Goal: Transaction & Acquisition: Purchase product/service

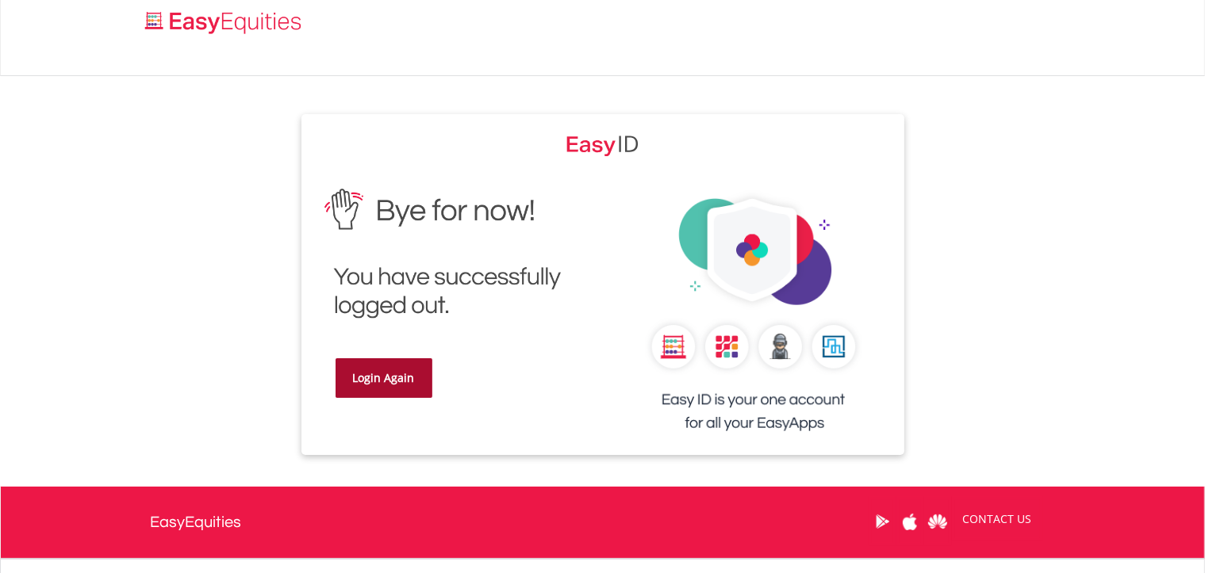
click at [378, 382] on link "Login Again" at bounding box center [384, 379] width 97 height 40
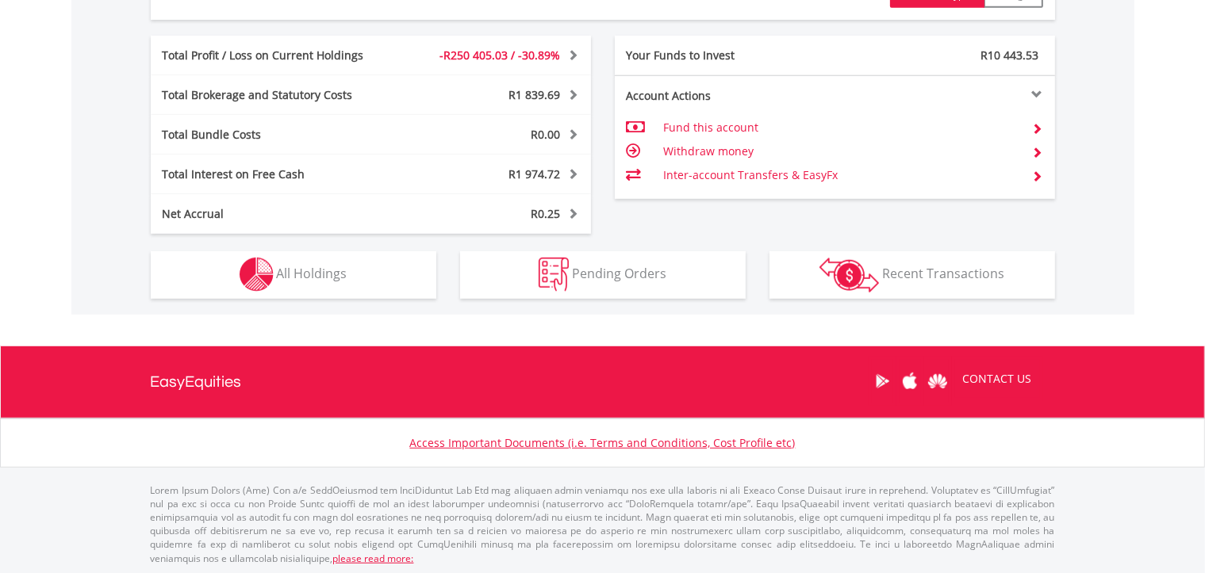
scroll to position [893, 0]
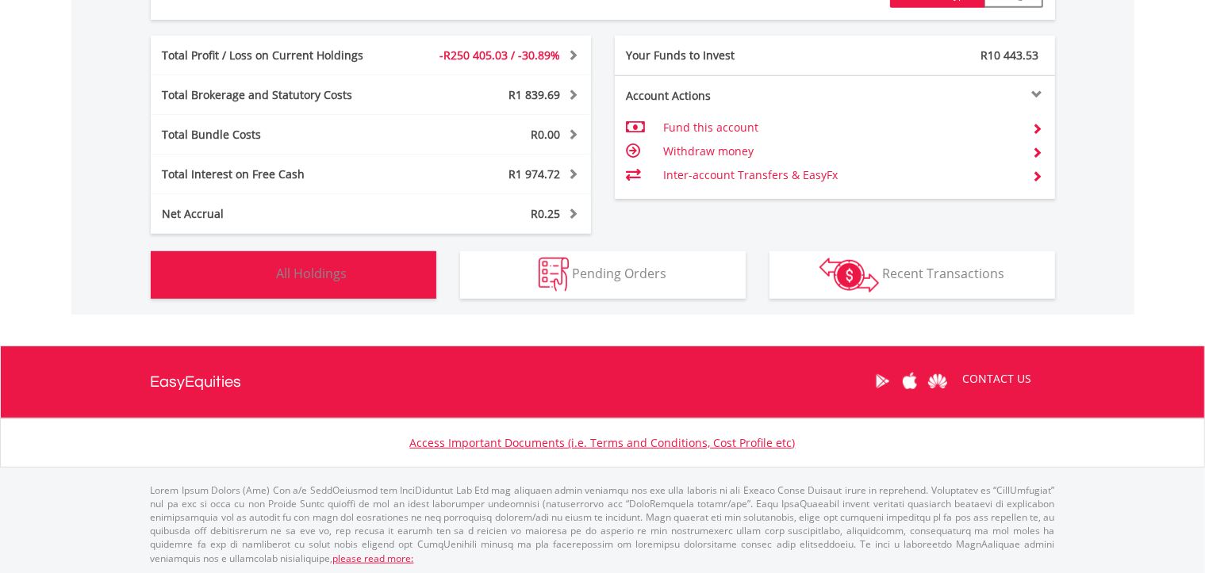
click at [317, 282] on button "Holdings All Holdings" at bounding box center [294, 275] width 286 height 48
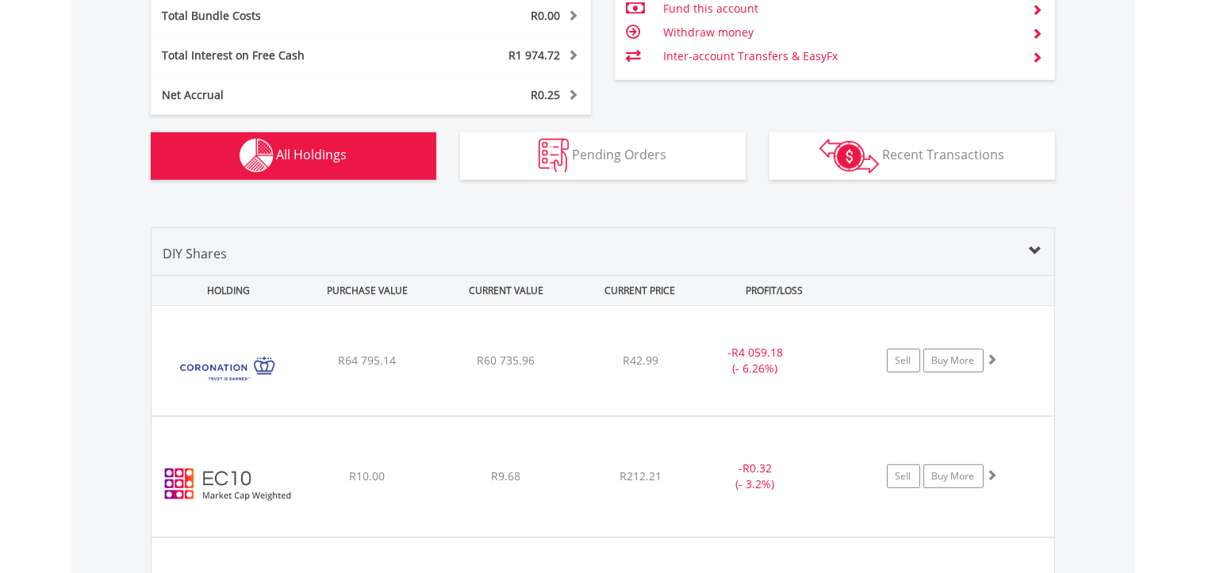
scroll to position [0, 0]
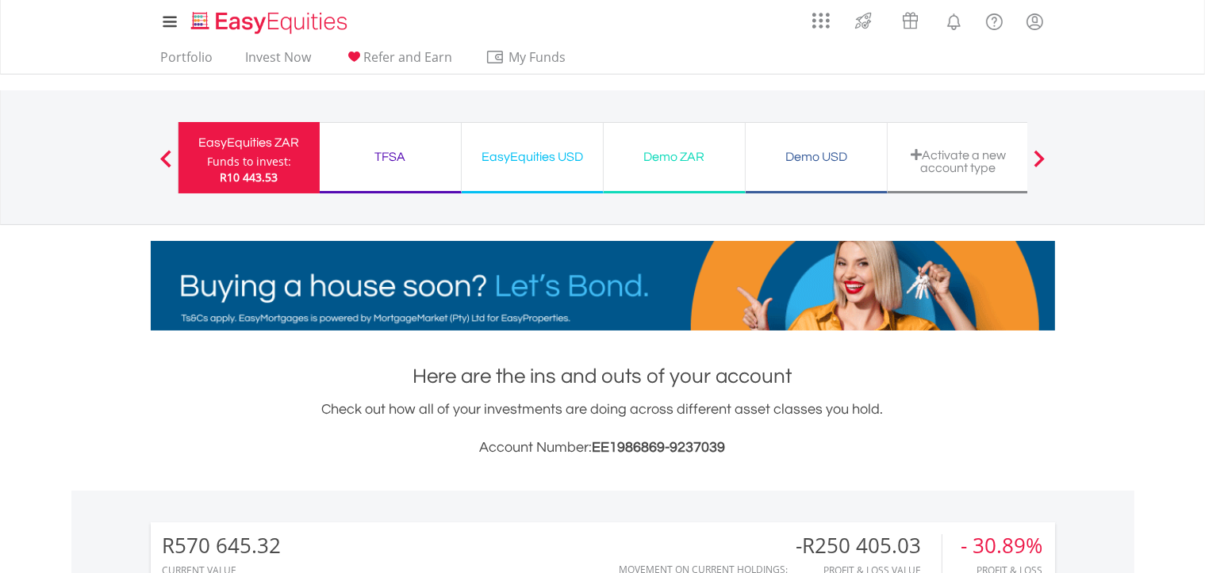
click at [387, 151] on div "TFSA" at bounding box center [390, 157] width 122 height 22
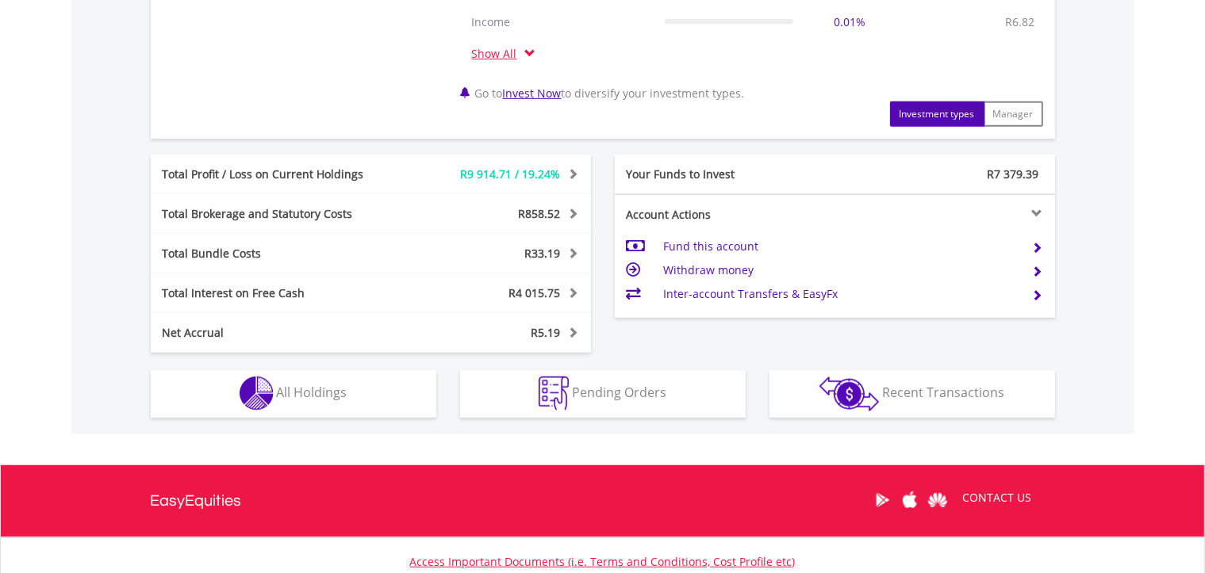
scroll to position [774, 0]
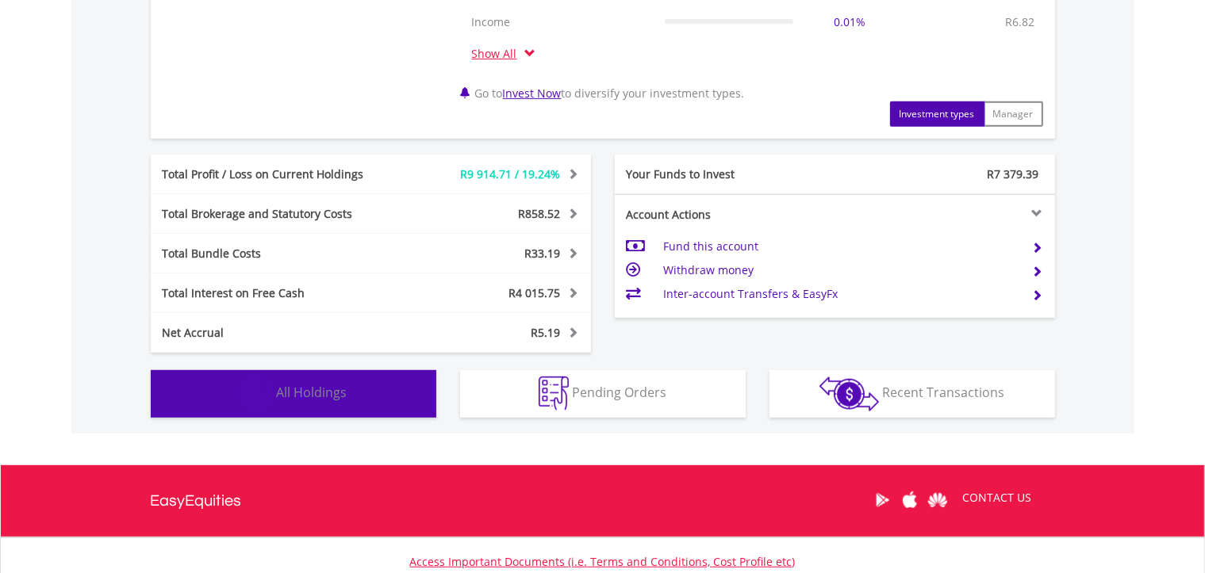
drag, startPoint x: 281, startPoint y: 397, endPoint x: 642, endPoint y: 444, distance: 364.7
click at [282, 396] on span "All Holdings" at bounding box center [312, 392] width 71 height 17
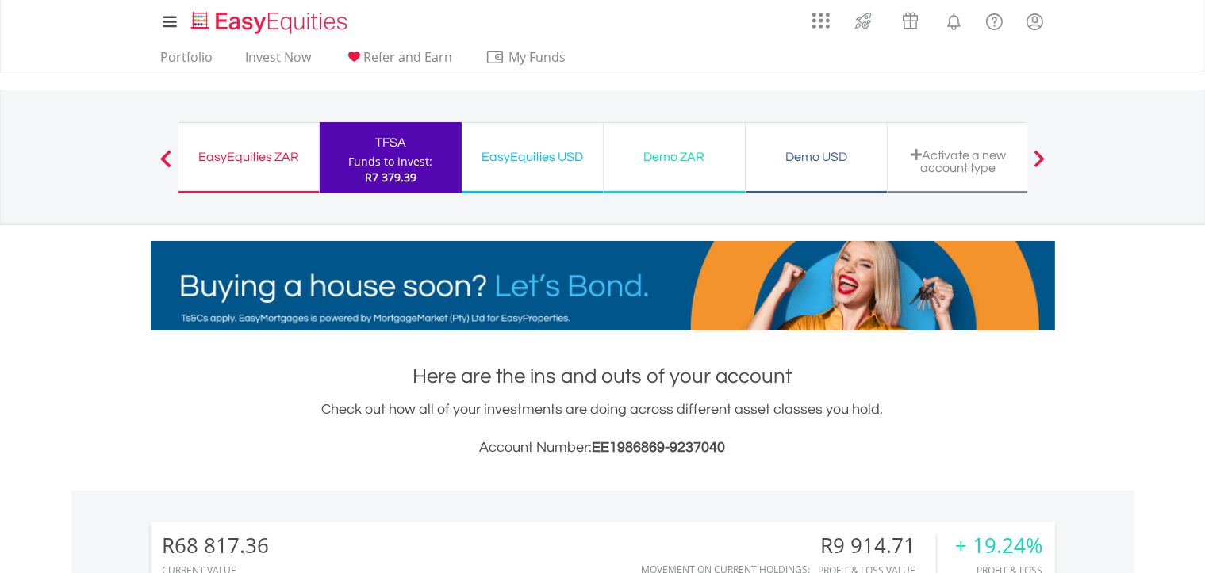
scroll to position [0, 0]
click at [224, 146] on div "EasyEquities ZAR" at bounding box center [248, 157] width 121 height 22
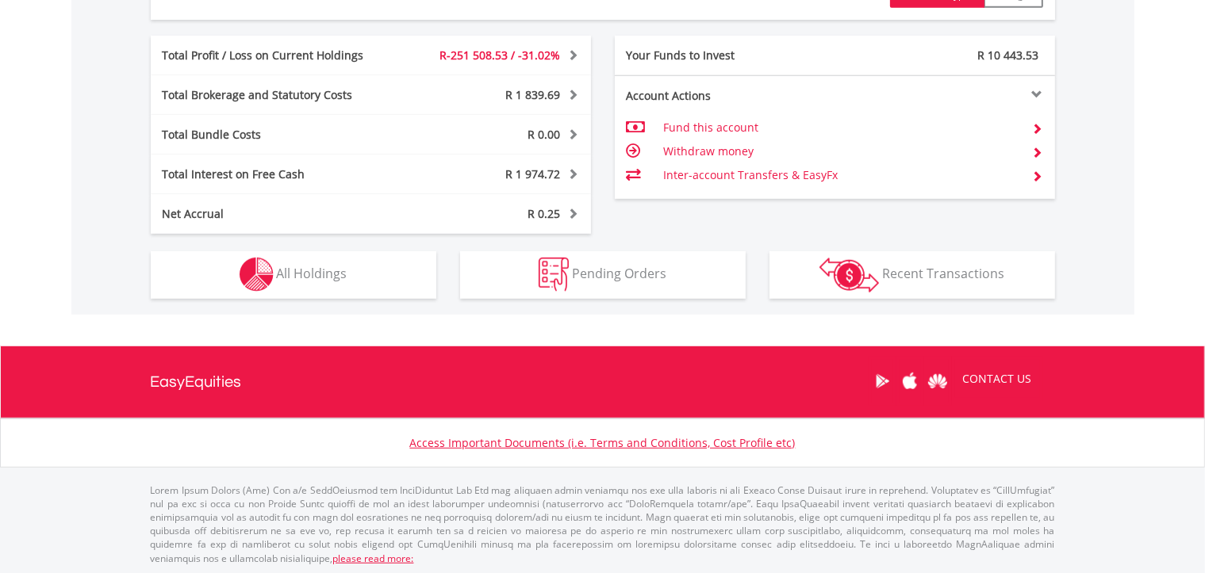
scroll to position [893, 0]
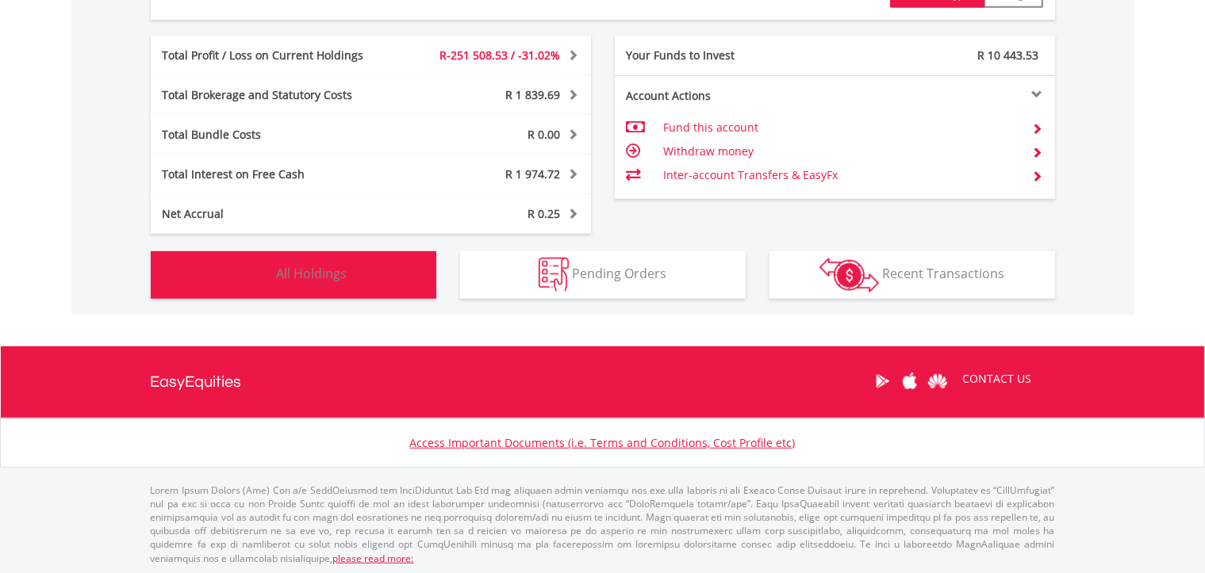
click at [319, 268] on span "All Holdings" at bounding box center [312, 273] width 71 height 17
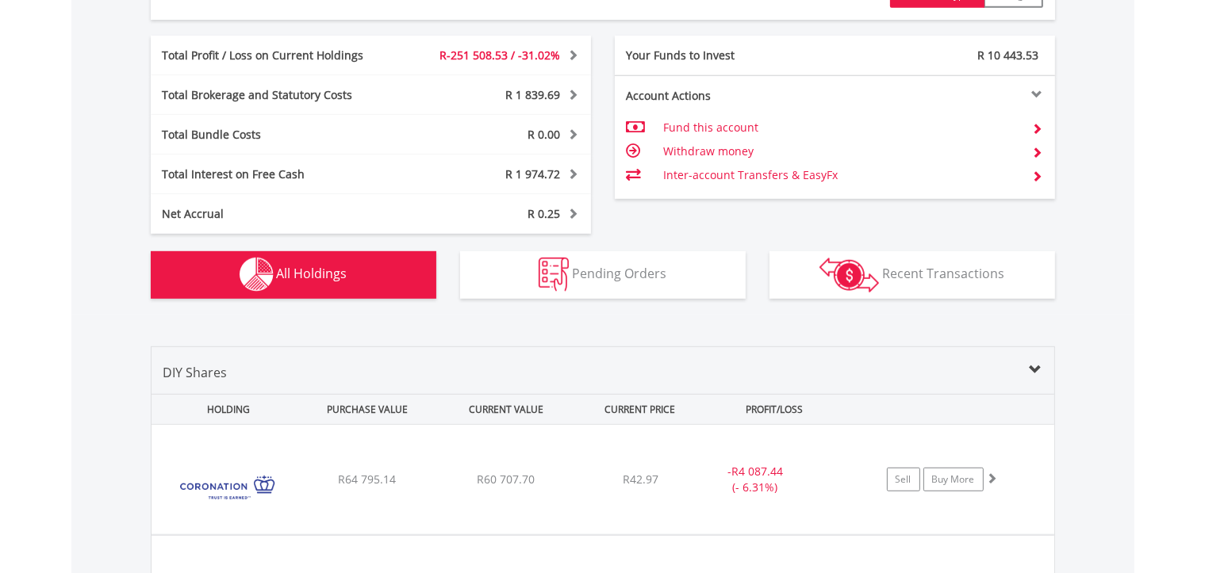
scroll to position [1238, 0]
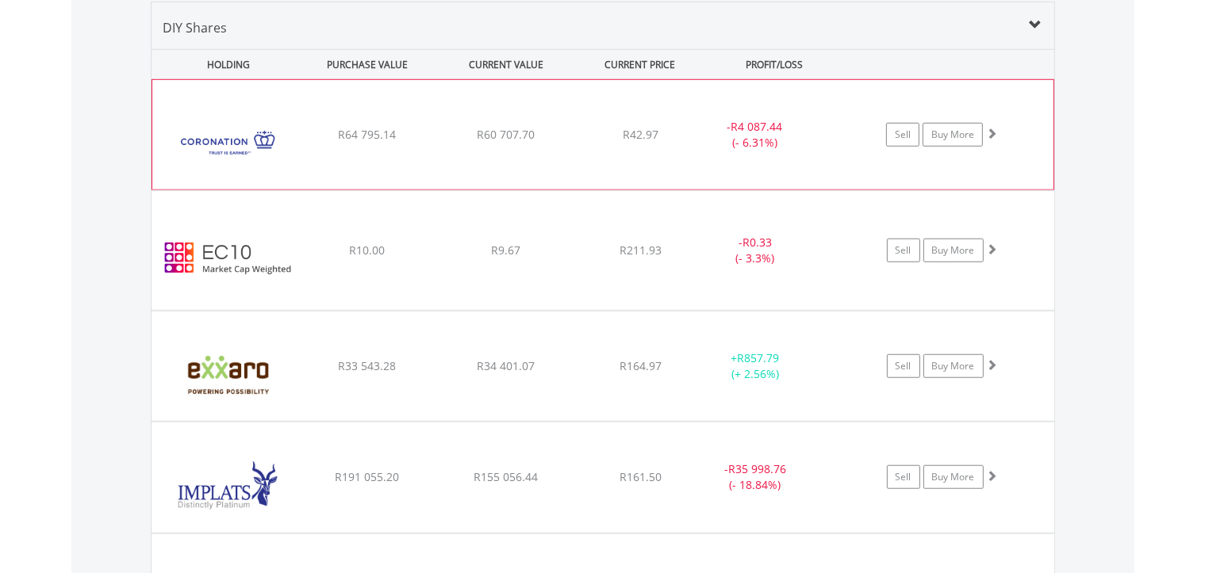
click at [295, 155] on img at bounding box center [228, 143] width 136 height 86
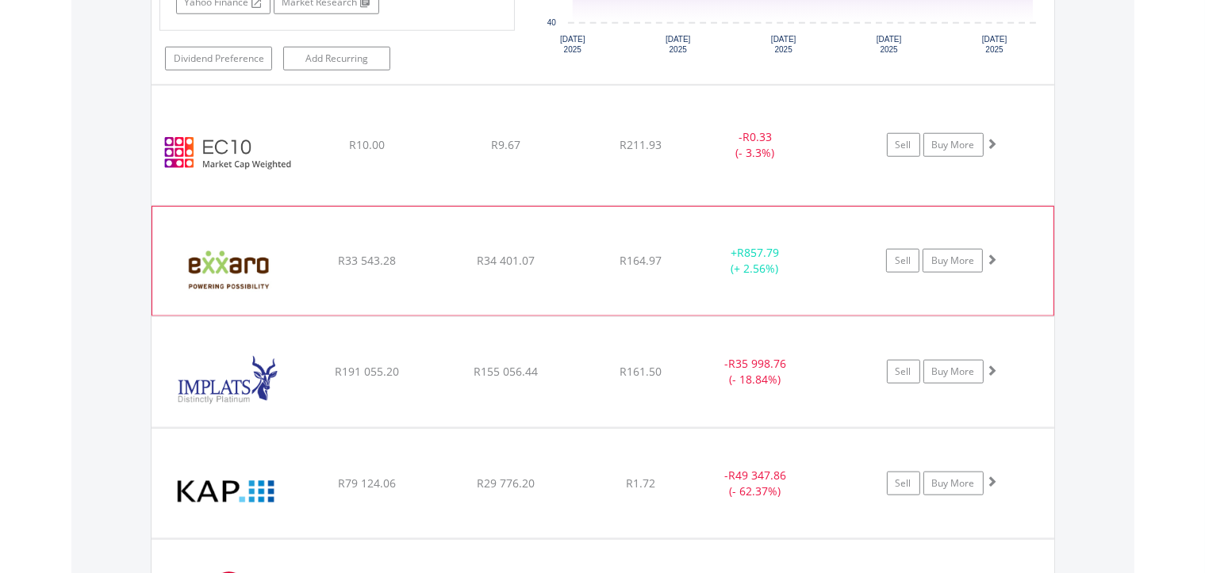
scroll to position [1668, 0]
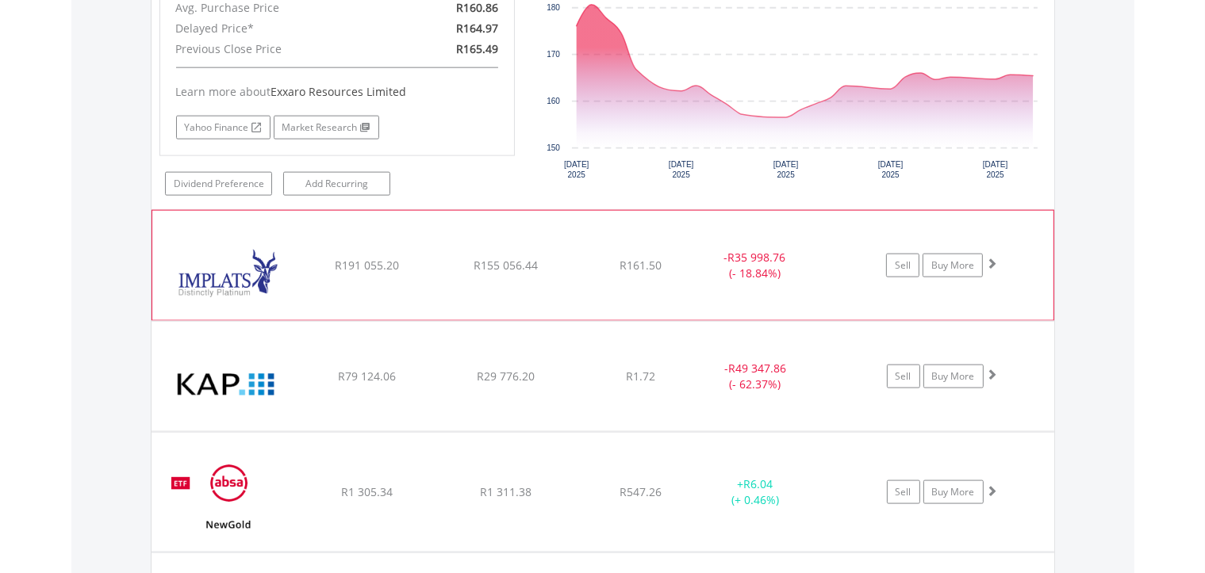
scroll to position [2100, 0]
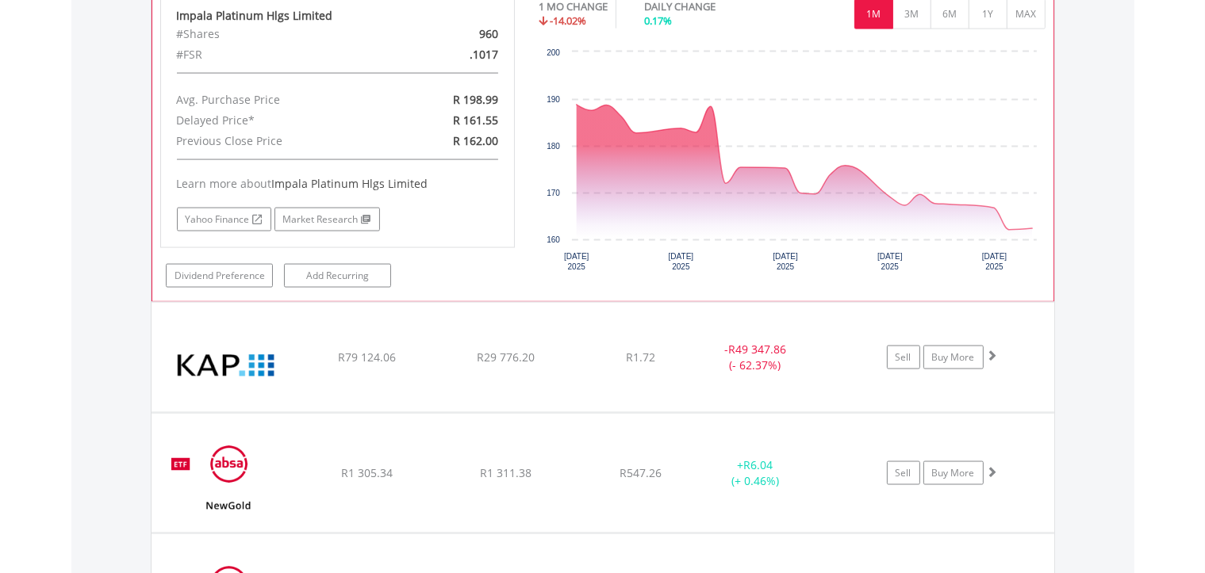
scroll to position [2443, 0]
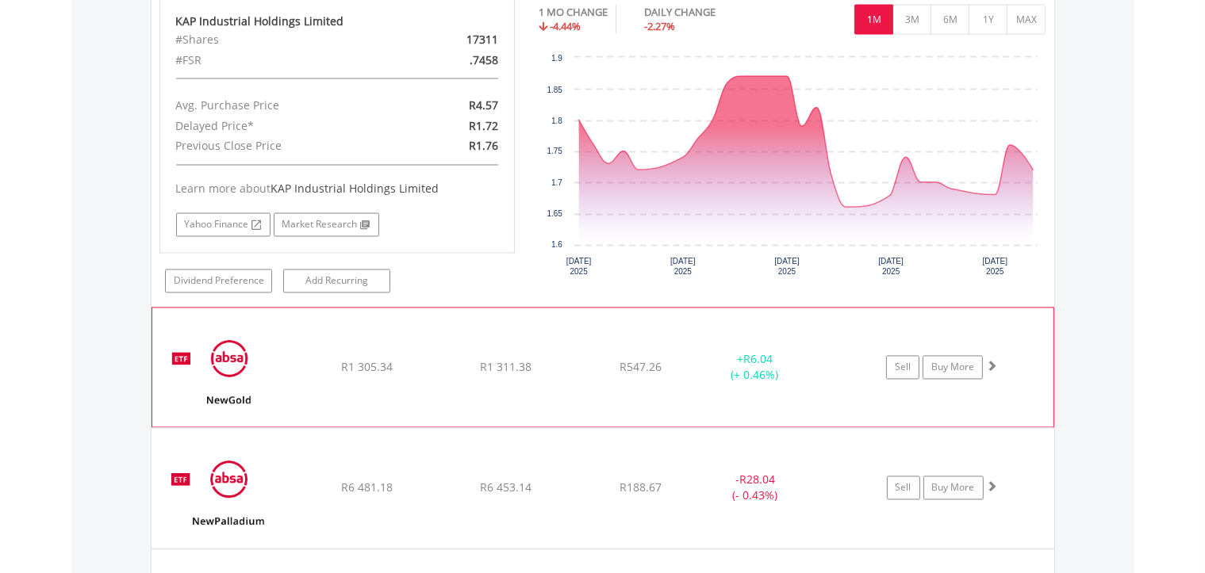
scroll to position [2874, 0]
drag, startPoint x: 305, startPoint y: 379, endPoint x: 313, endPoint y: 379, distance: 8.7
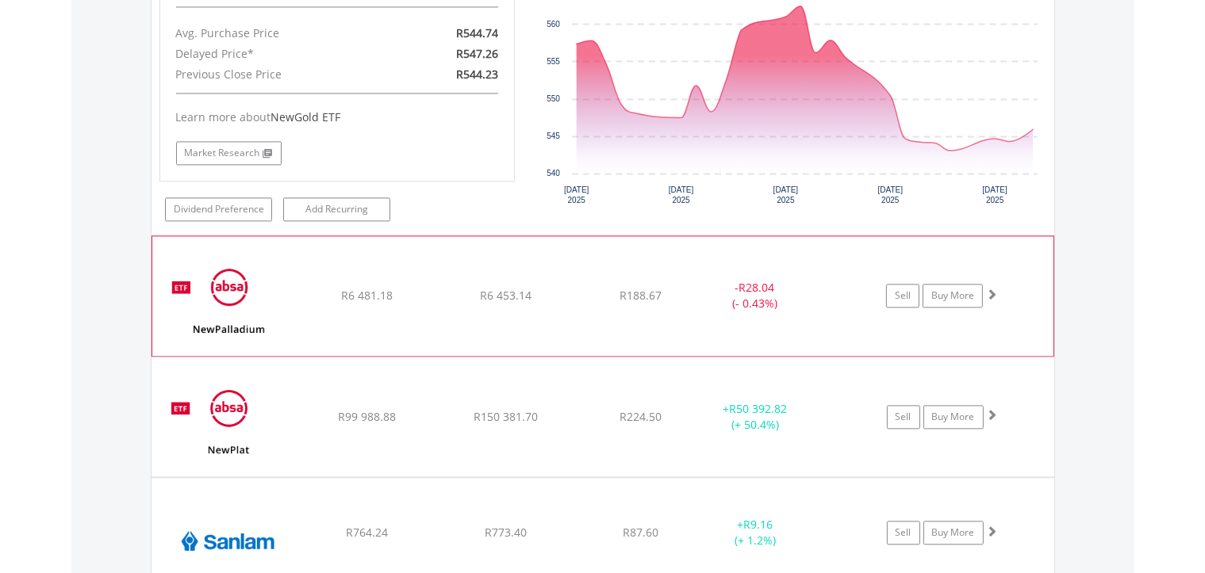
scroll to position [3390, 0]
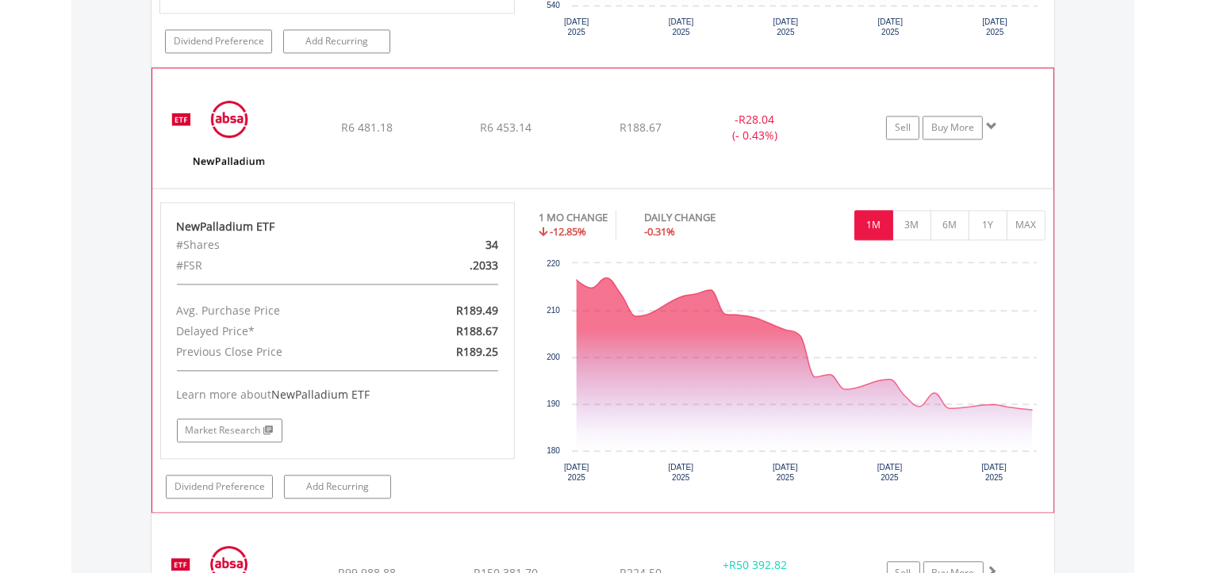
scroll to position [3562, 0]
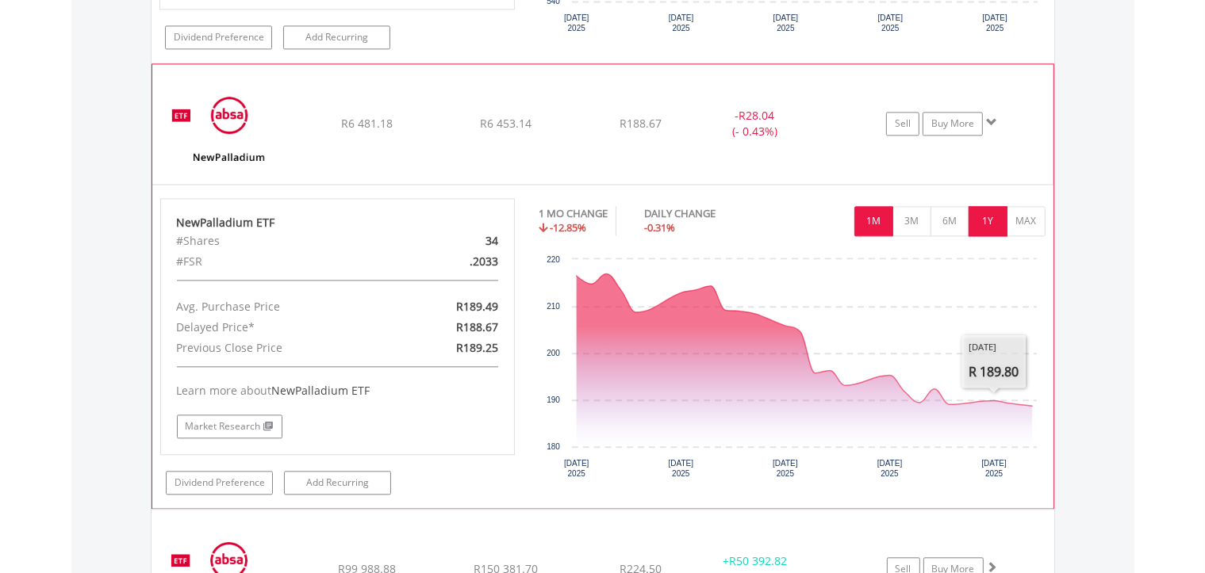
click at [993, 214] on button "1Y" at bounding box center [987, 221] width 39 height 30
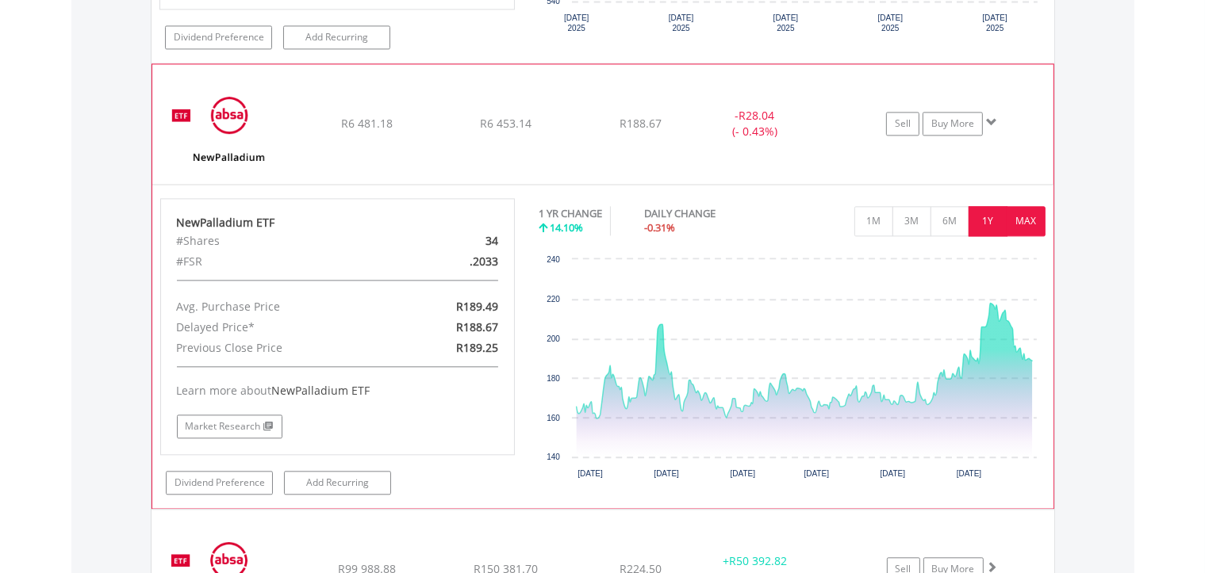
click at [1033, 206] on button "MAX" at bounding box center [1026, 221] width 39 height 30
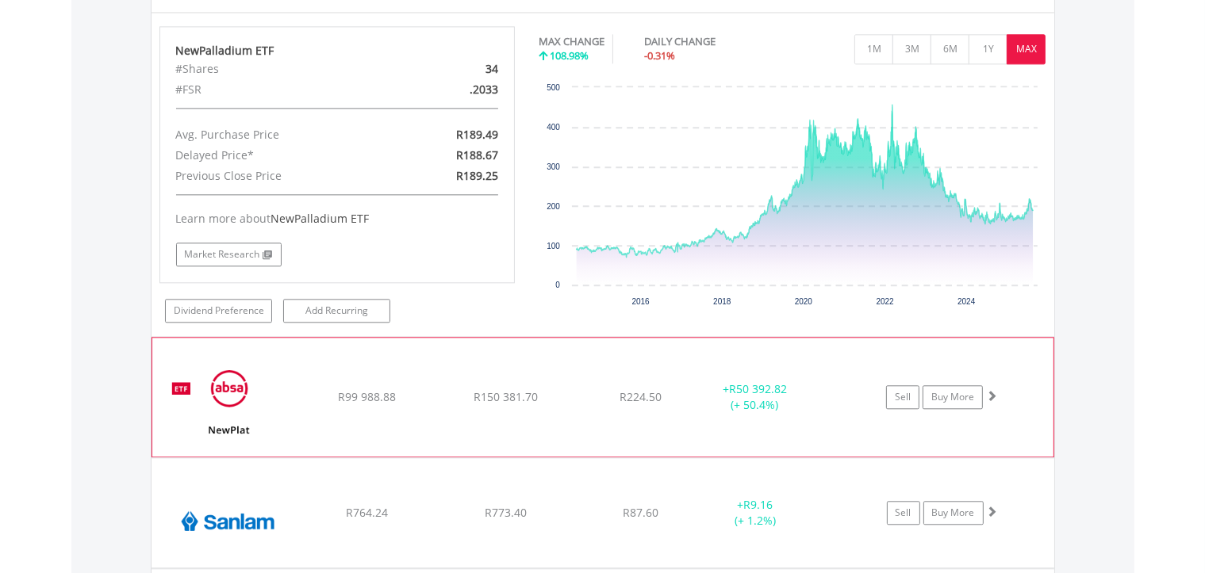
scroll to position [3734, 0]
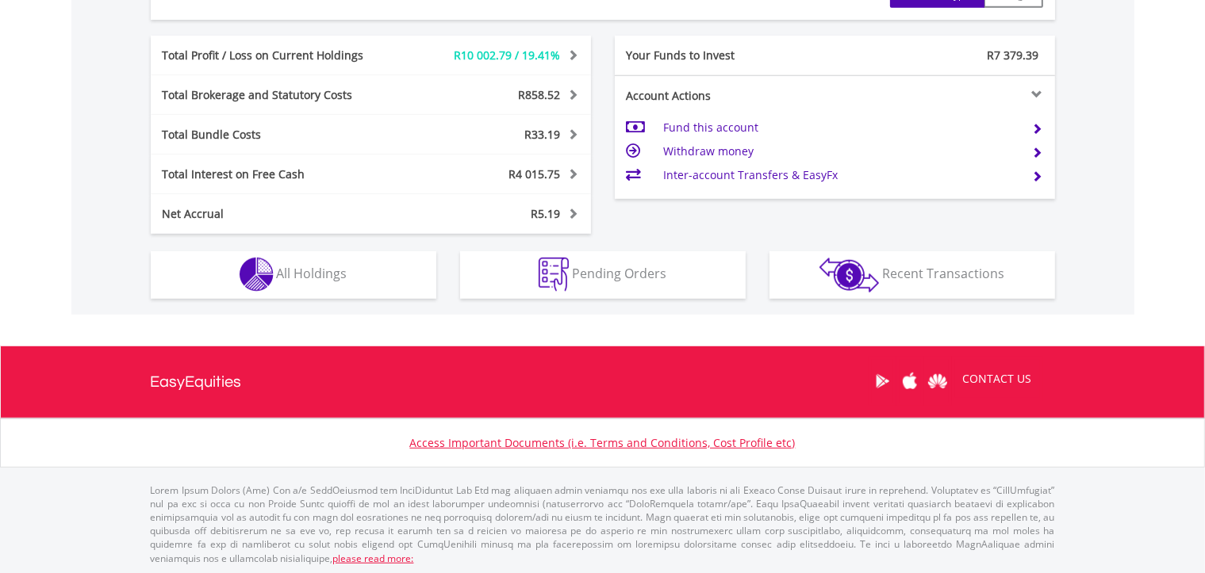
scroll to position [893, 0]
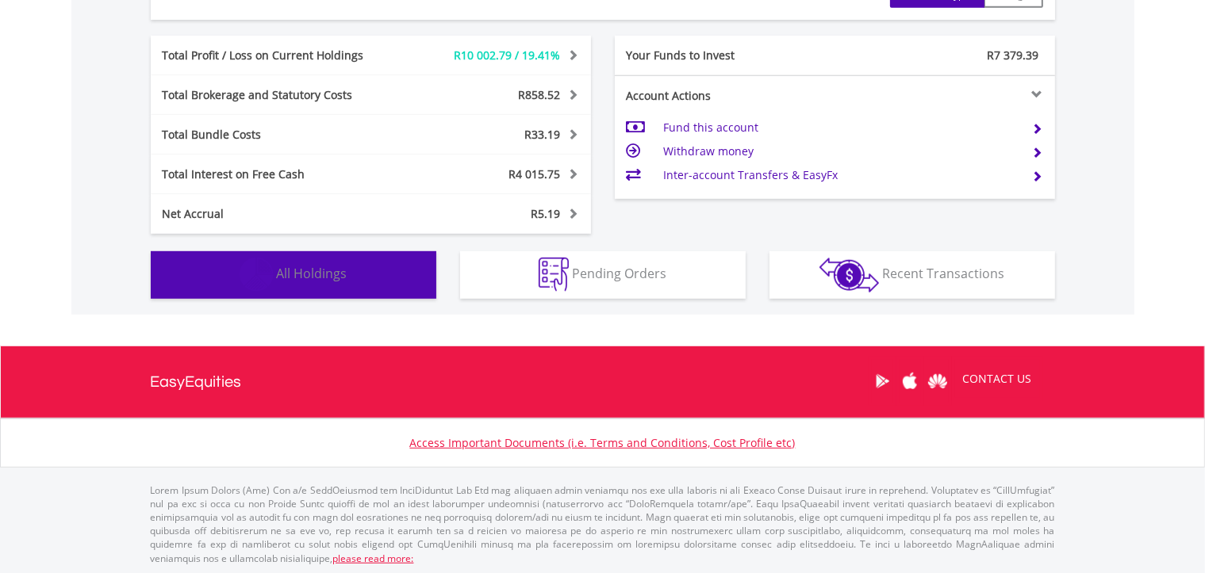
click at [393, 262] on button "Holdings All Holdings" at bounding box center [294, 275] width 286 height 48
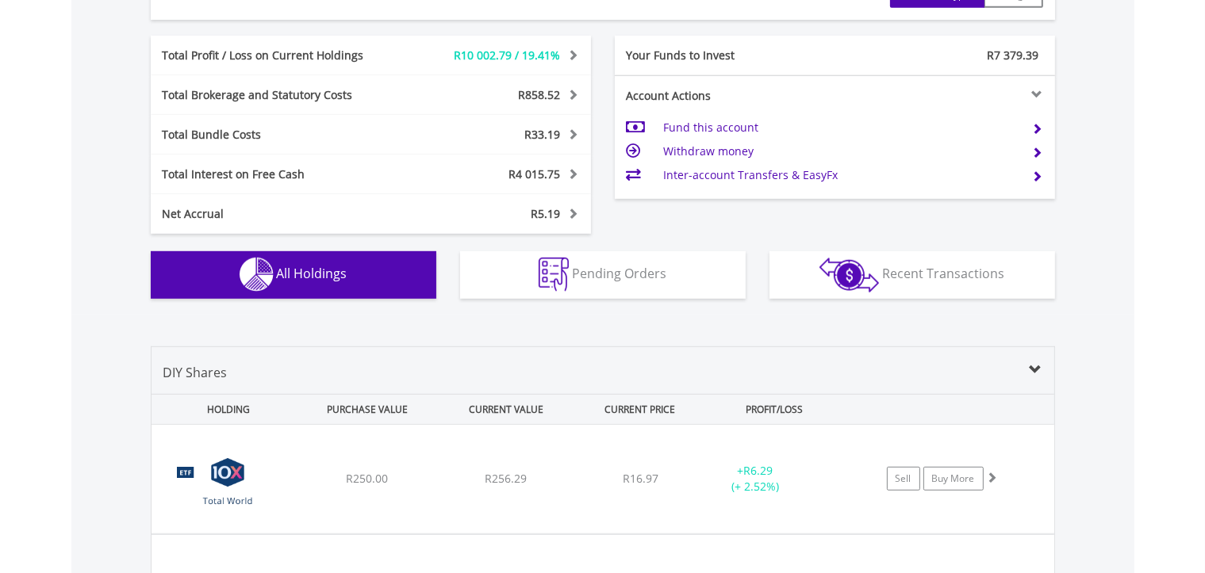
scroll to position [1238, 0]
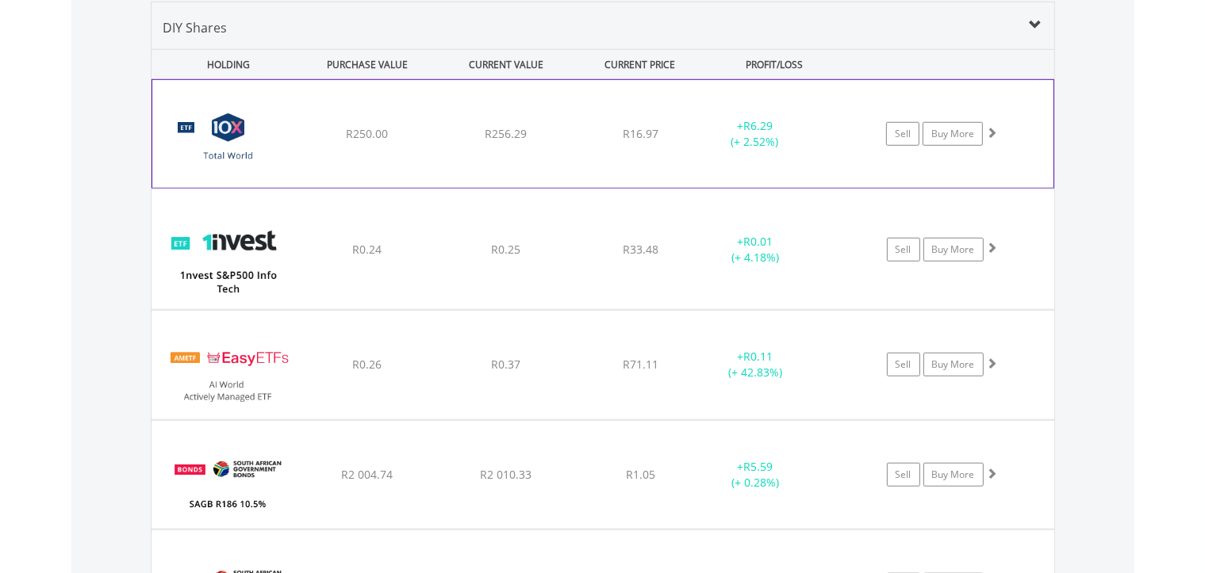
click at [281, 148] on img at bounding box center [228, 142] width 136 height 84
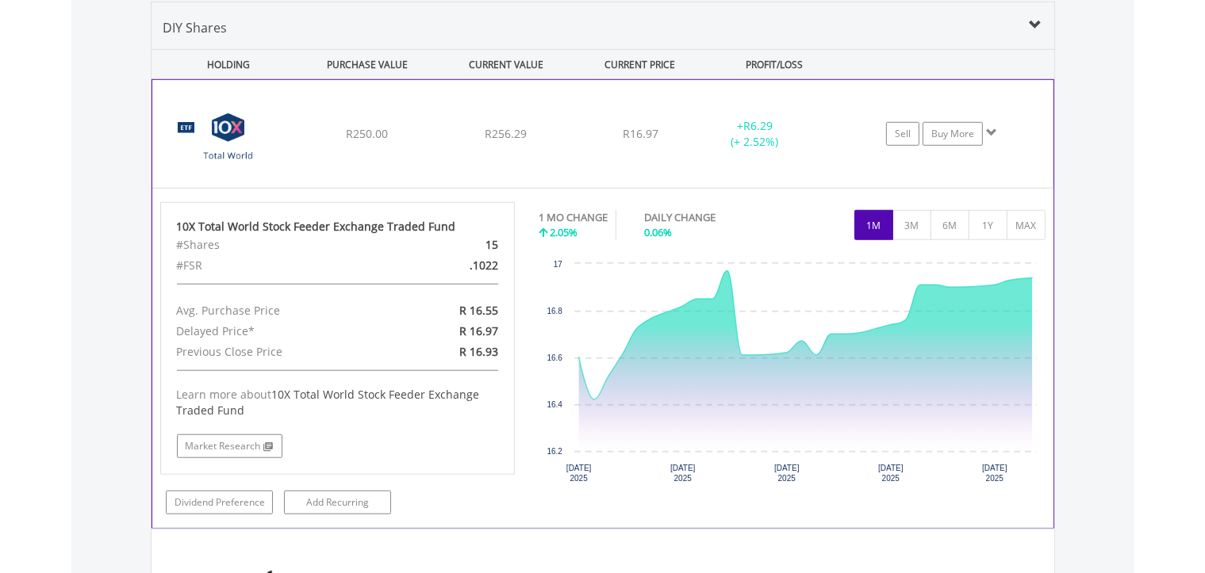
click at [302, 163] on div "﻿ 10X Total World Stock Feeder Exchange Traded Fund R250.00 R256.29 R16.97 + R6…" at bounding box center [602, 134] width 901 height 108
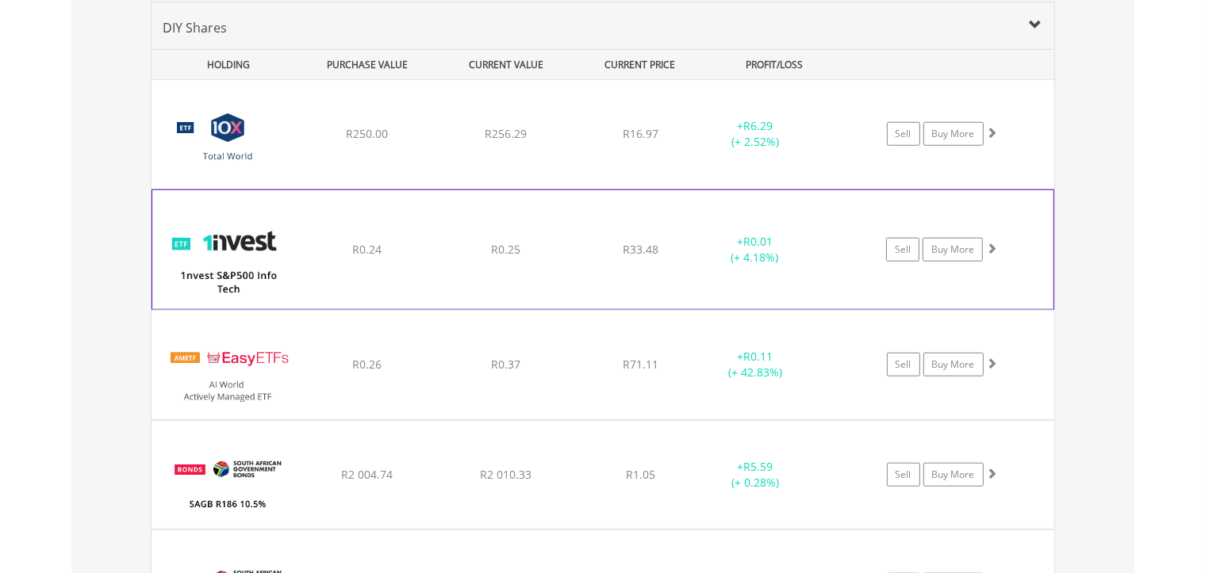
click at [269, 281] on img at bounding box center [228, 257] width 136 height 95
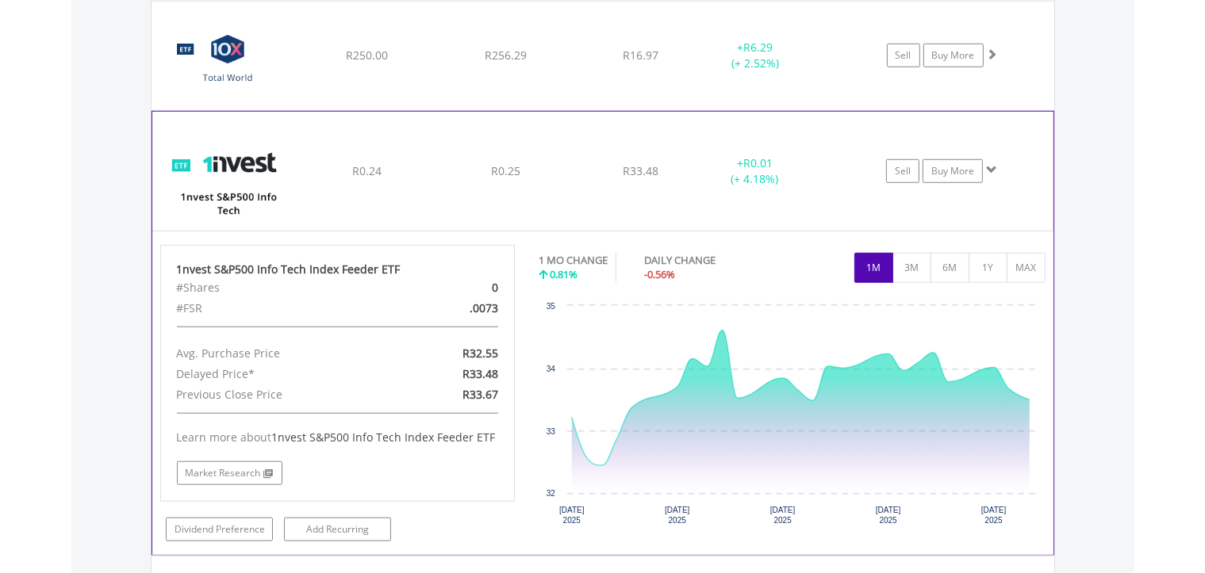
scroll to position [1324, 0]
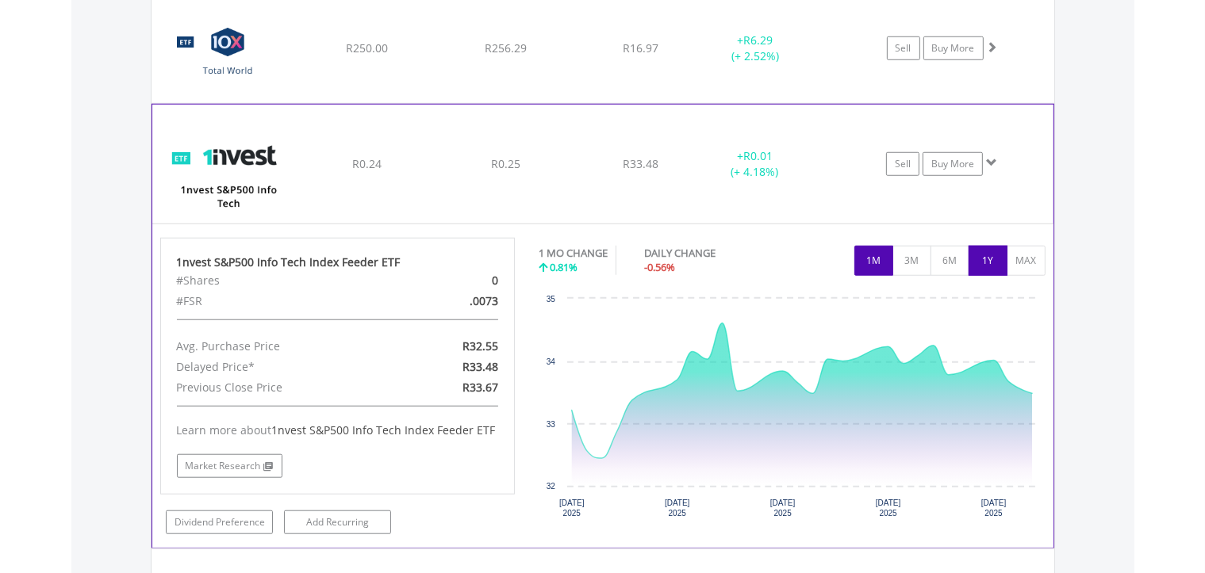
click at [968, 249] on button "1Y" at bounding box center [987, 261] width 39 height 30
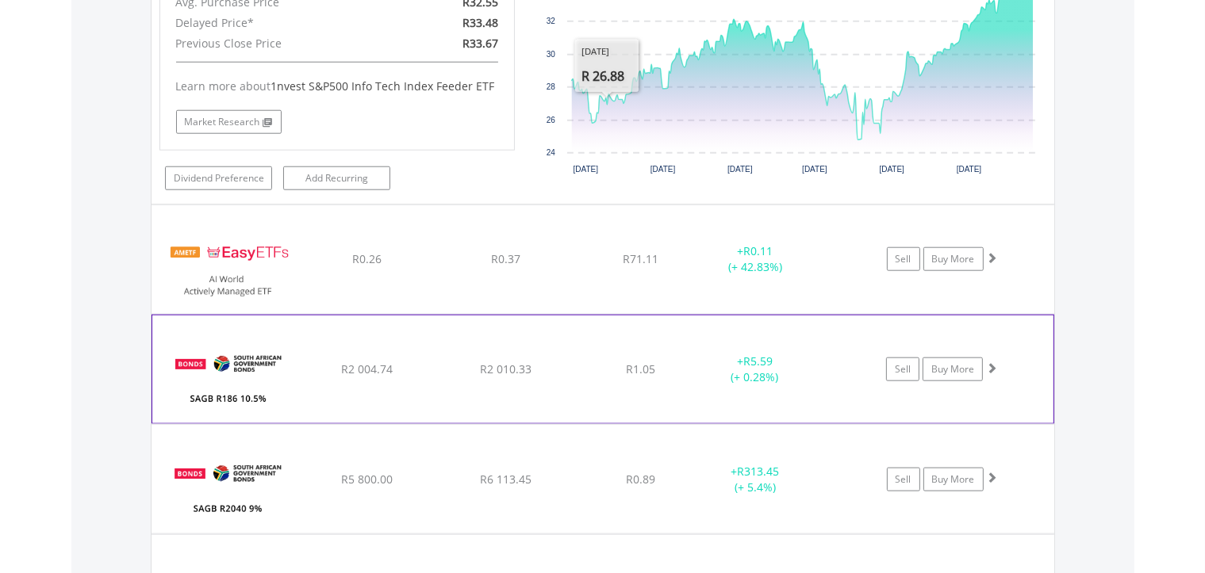
scroll to position [1668, 0]
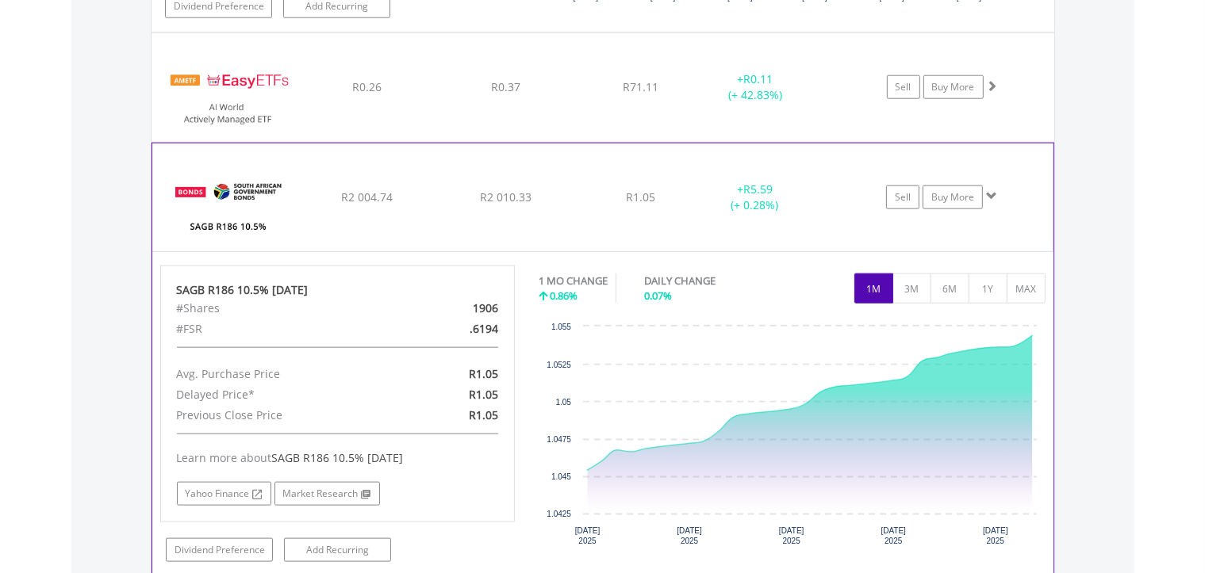
scroll to position [1840, 0]
click at [990, 293] on button "1Y" at bounding box center [987, 289] width 39 height 30
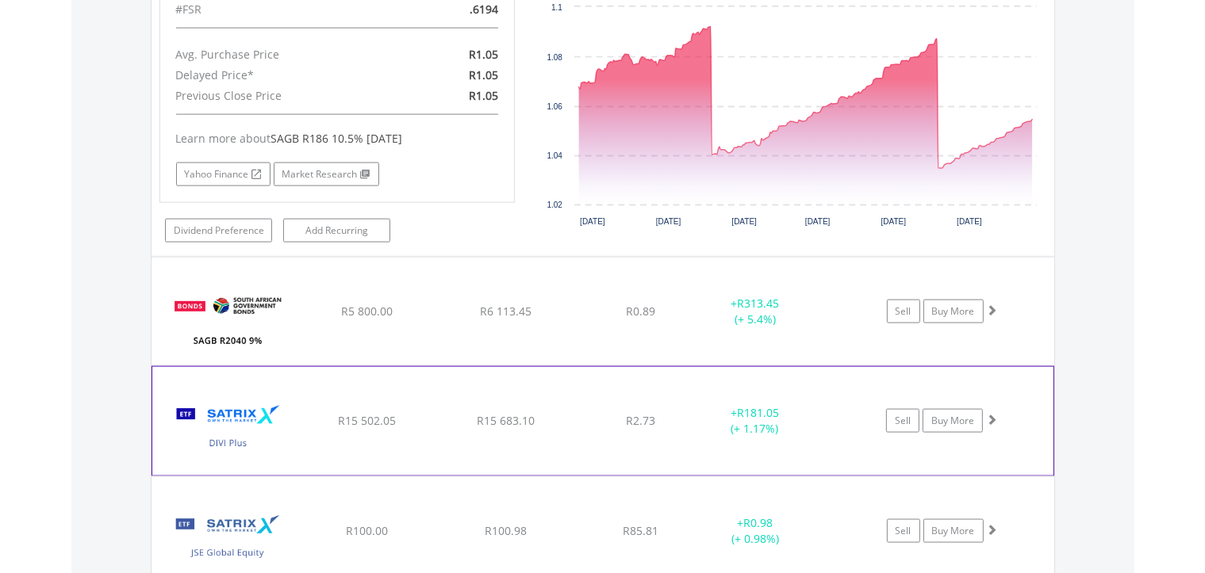
scroll to position [2184, 0]
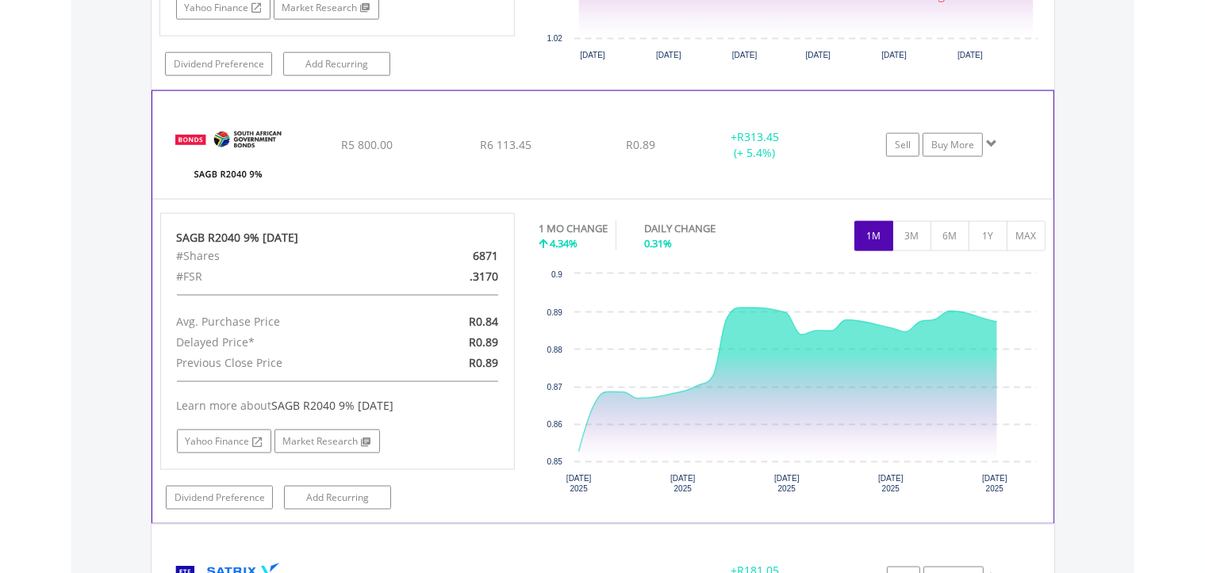
scroll to position [2357, 0]
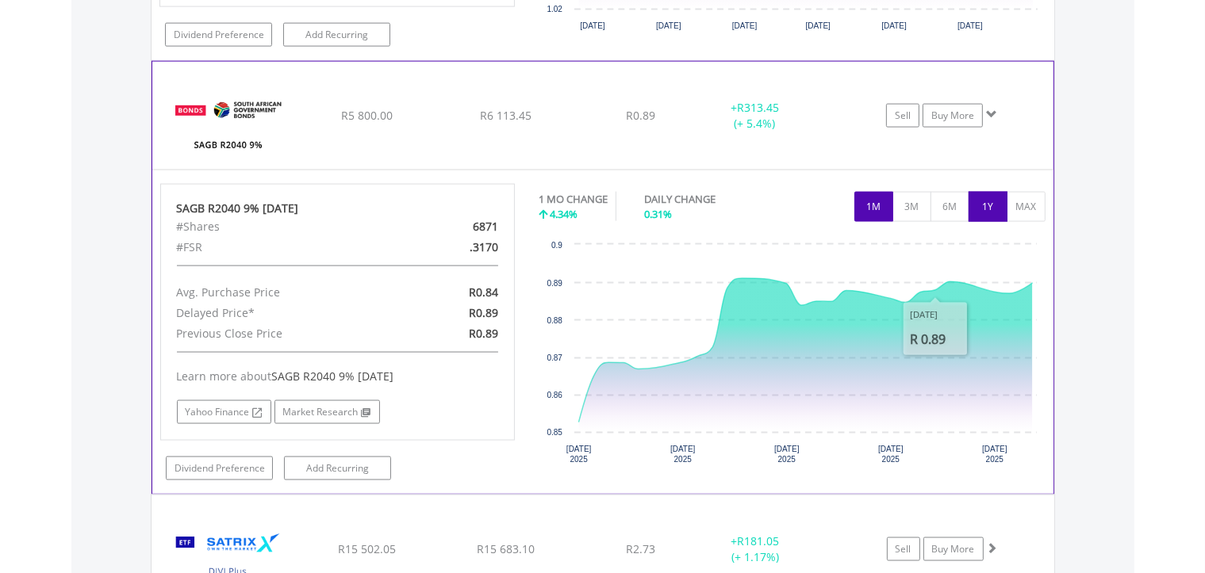
click at [983, 195] on button "1Y" at bounding box center [987, 207] width 39 height 30
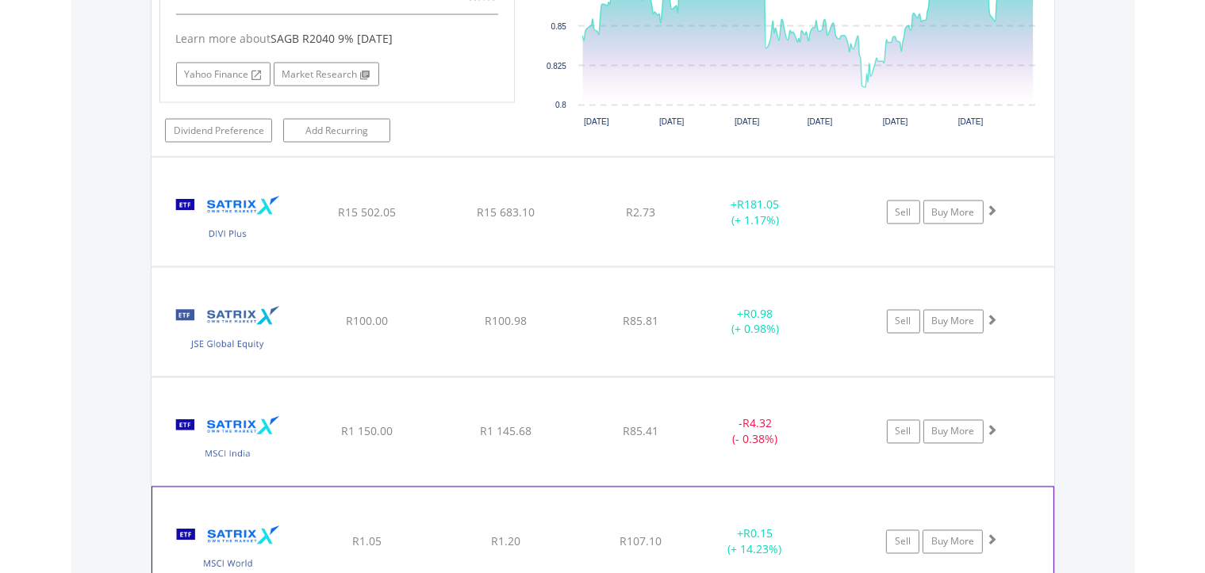
scroll to position [2787, 0]
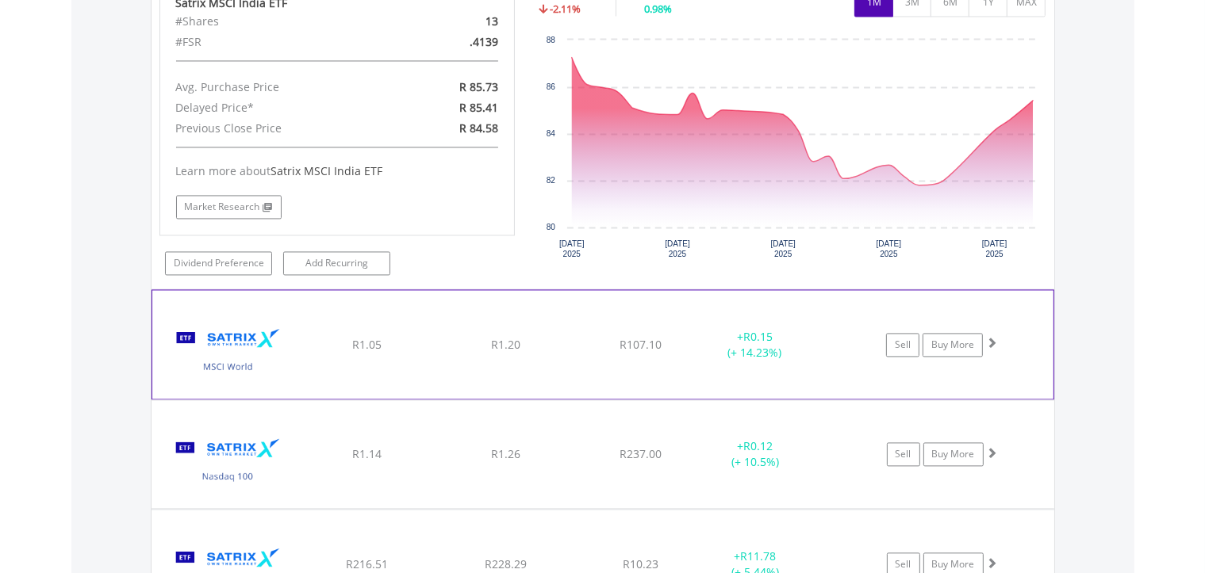
scroll to position [3217, 0]
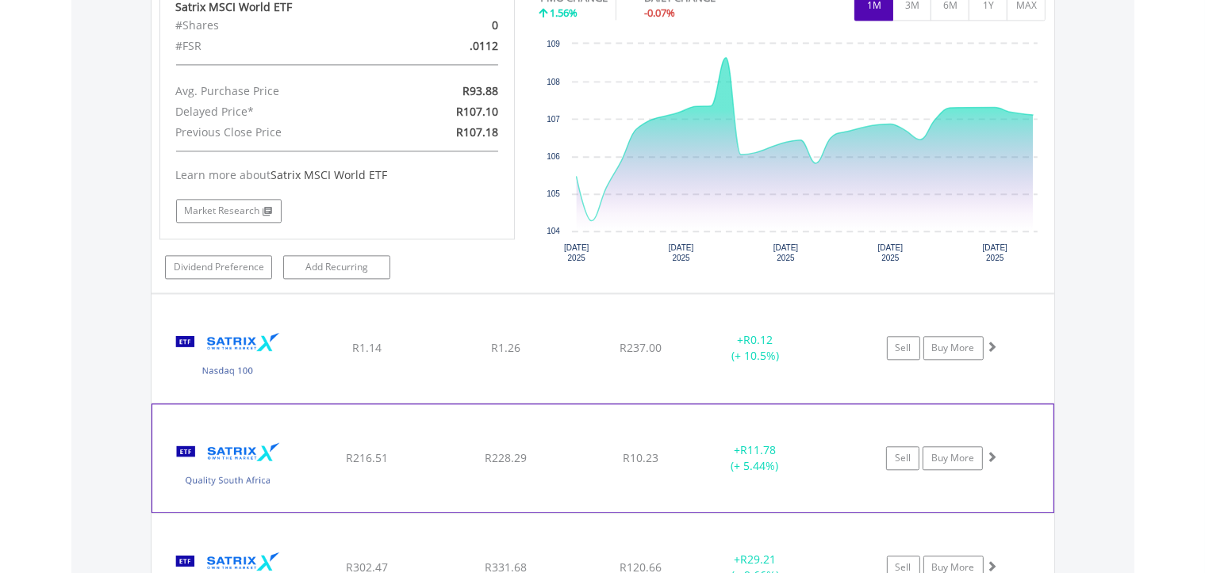
scroll to position [3647, 0]
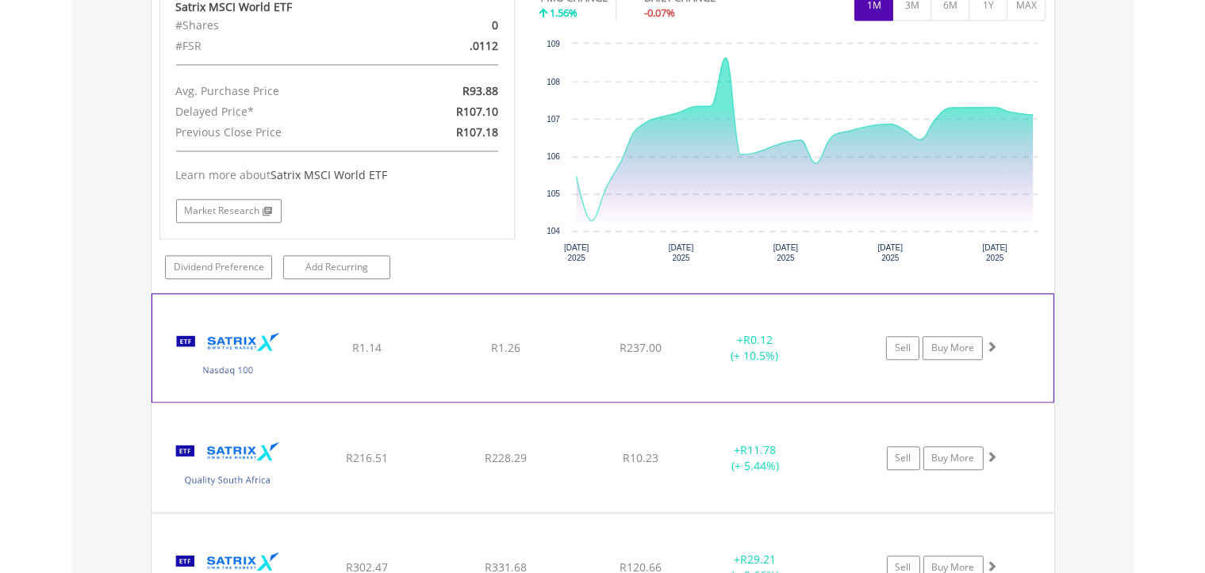
click at [267, 330] on img at bounding box center [228, 356] width 136 height 84
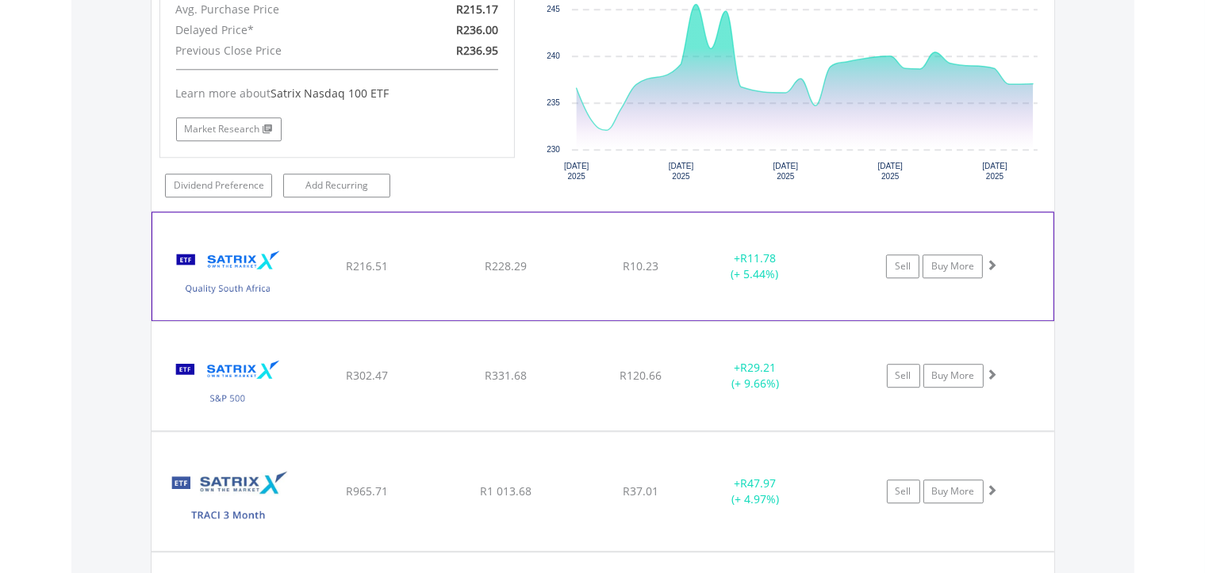
scroll to position [4163, 0]
click at [247, 255] on img at bounding box center [228, 274] width 136 height 84
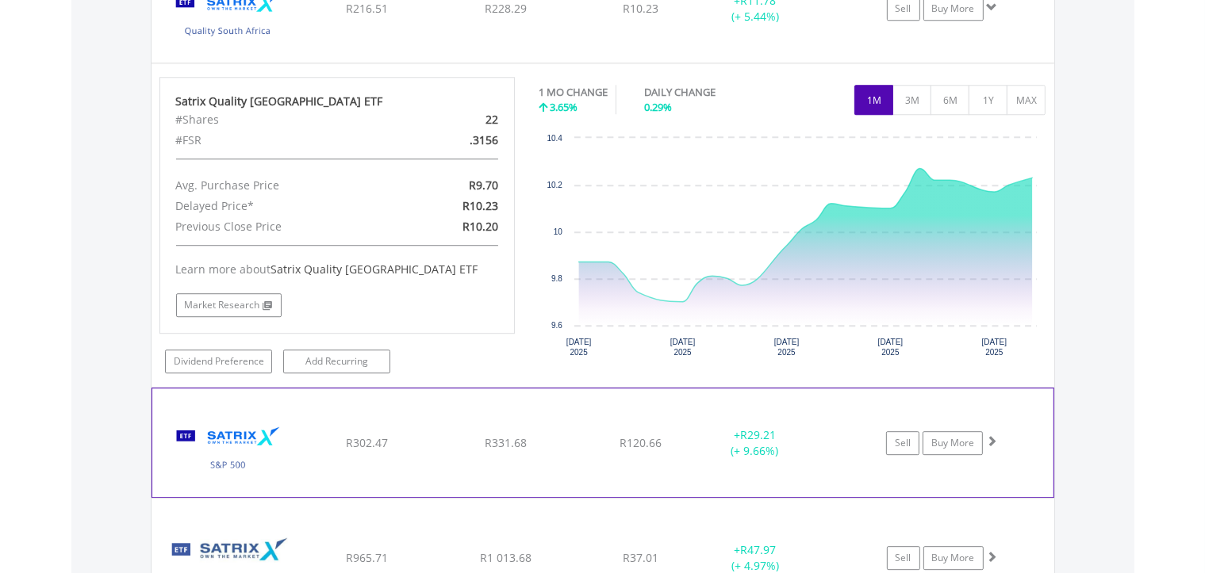
scroll to position [4422, 0]
drag, startPoint x: 273, startPoint y: 427, endPoint x: 282, endPoint y: 432, distance: 10.3
click at [274, 427] on img at bounding box center [228, 450] width 136 height 84
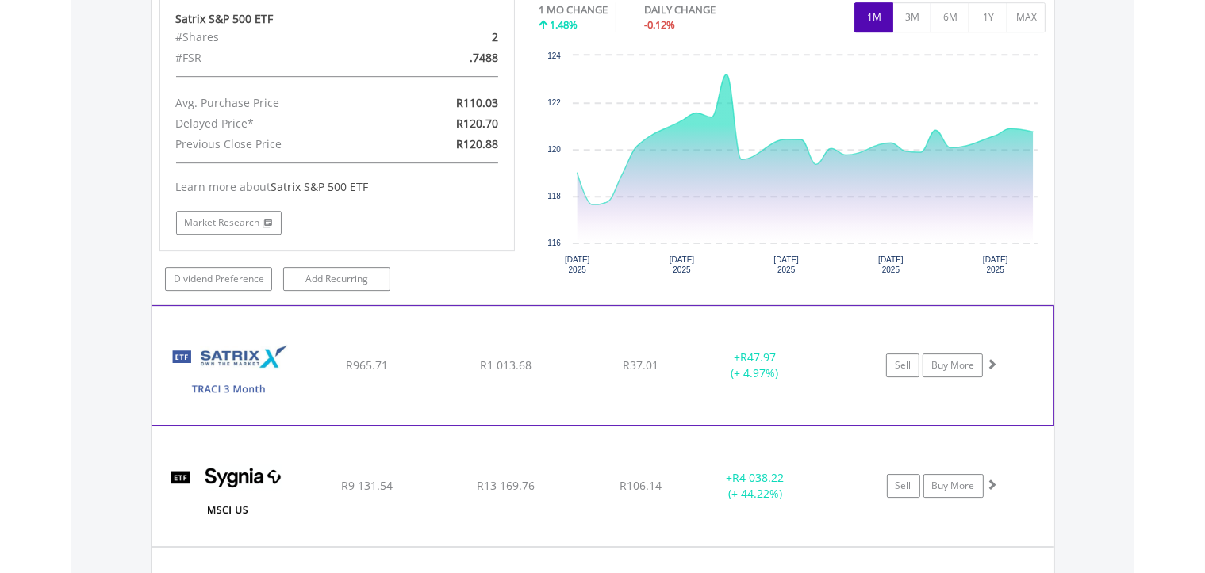
scroll to position [4938, 0]
click at [237, 375] on img at bounding box center [228, 373] width 136 height 95
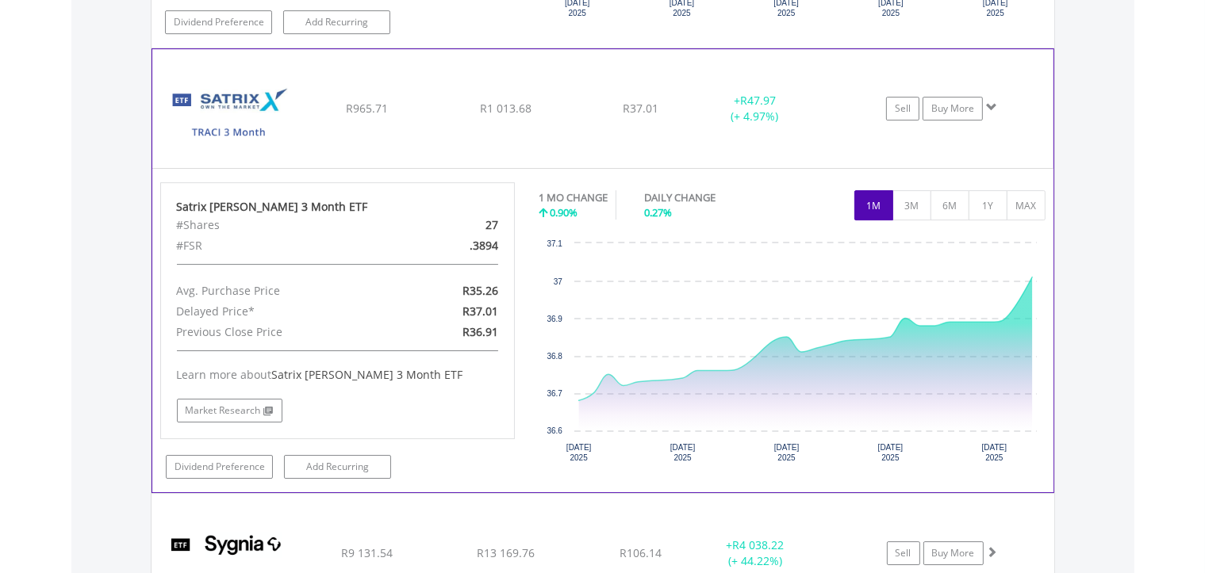
scroll to position [5196, 0]
click at [969, 190] on button "1Y" at bounding box center [987, 205] width 39 height 30
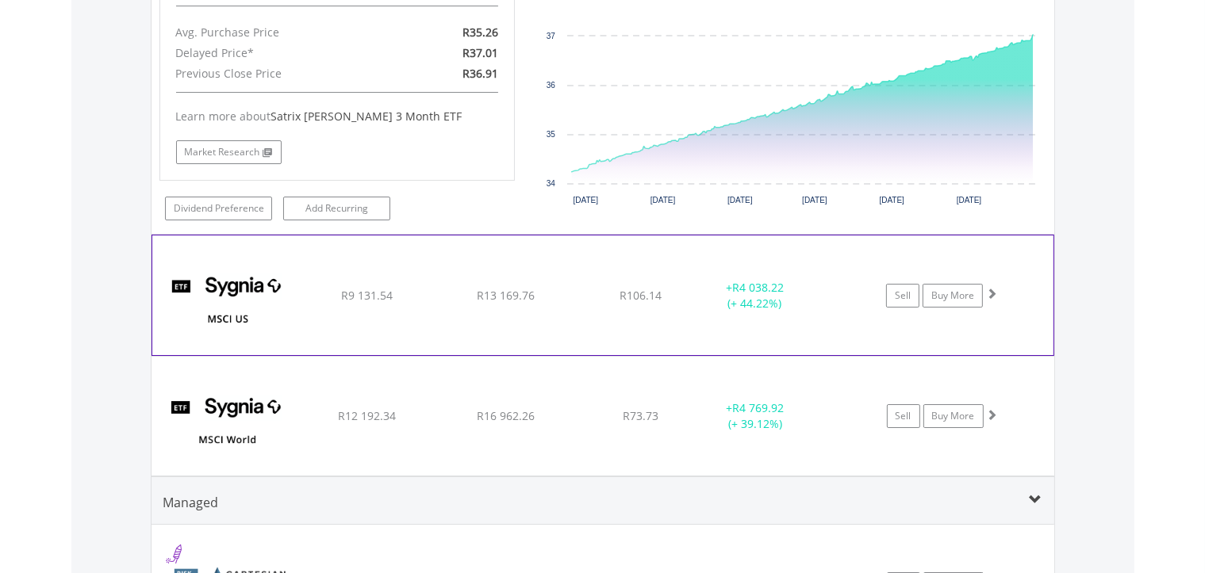
scroll to position [5454, 0]
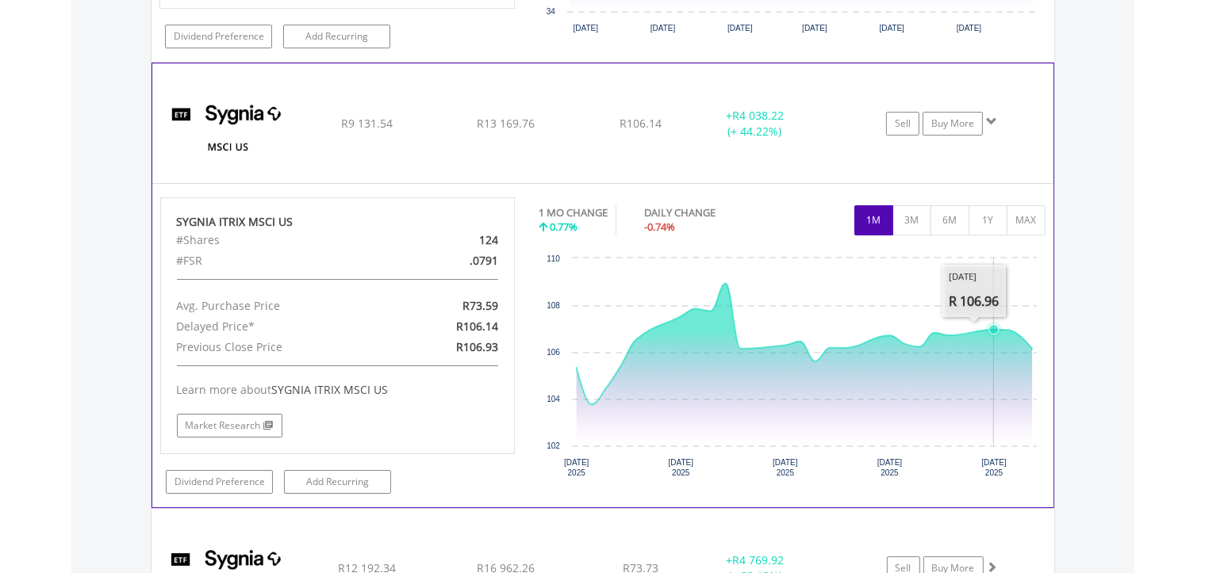
scroll to position [5626, 0]
click at [977, 205] on button "1Y" at bounding box center [987, 220] width 39 height 30
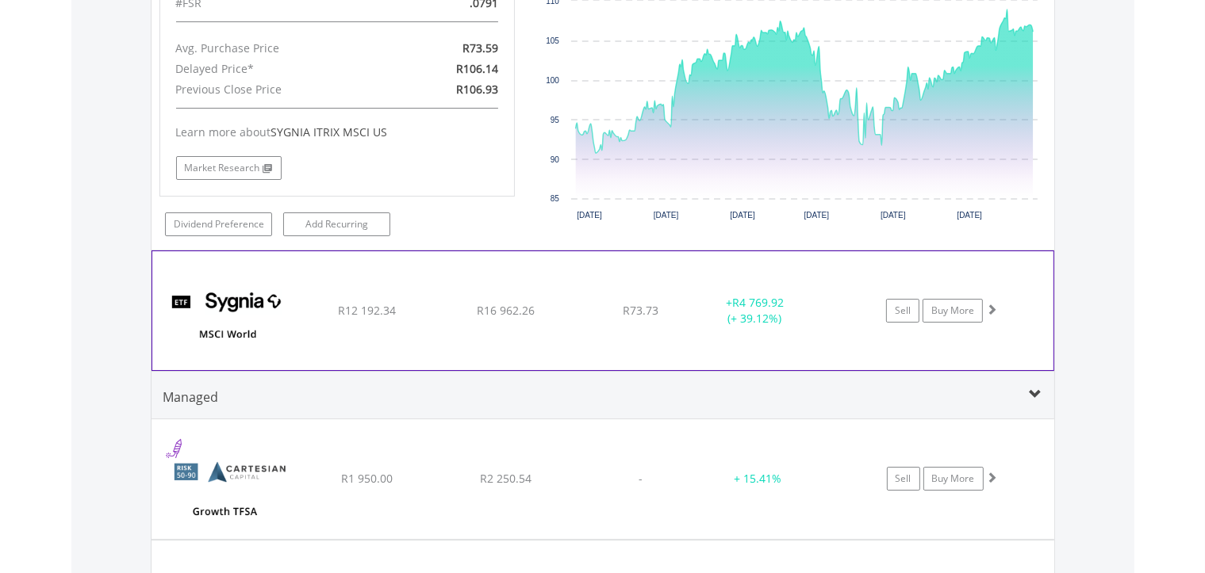
scroll to position [5885, 0]
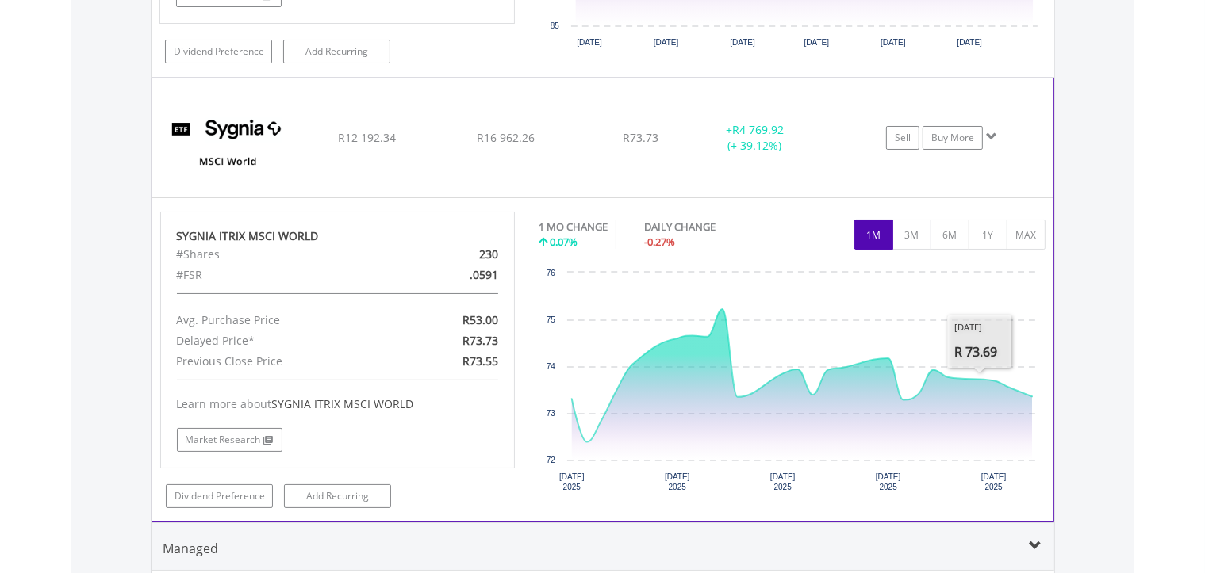
scroll to position [6057, 0]
click at [993, 220] on button "1Y" at bounding box center [987, 235] width 39 height 30
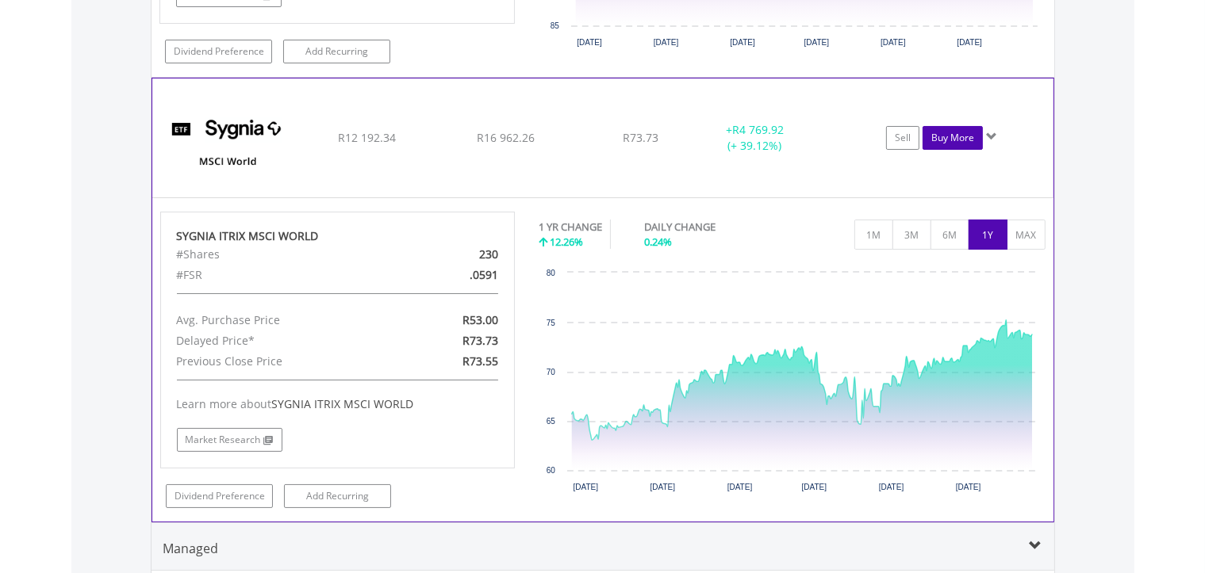
click at [952, 126] on link "Buy More" at bounding box center [952, 138] width 60 height 24
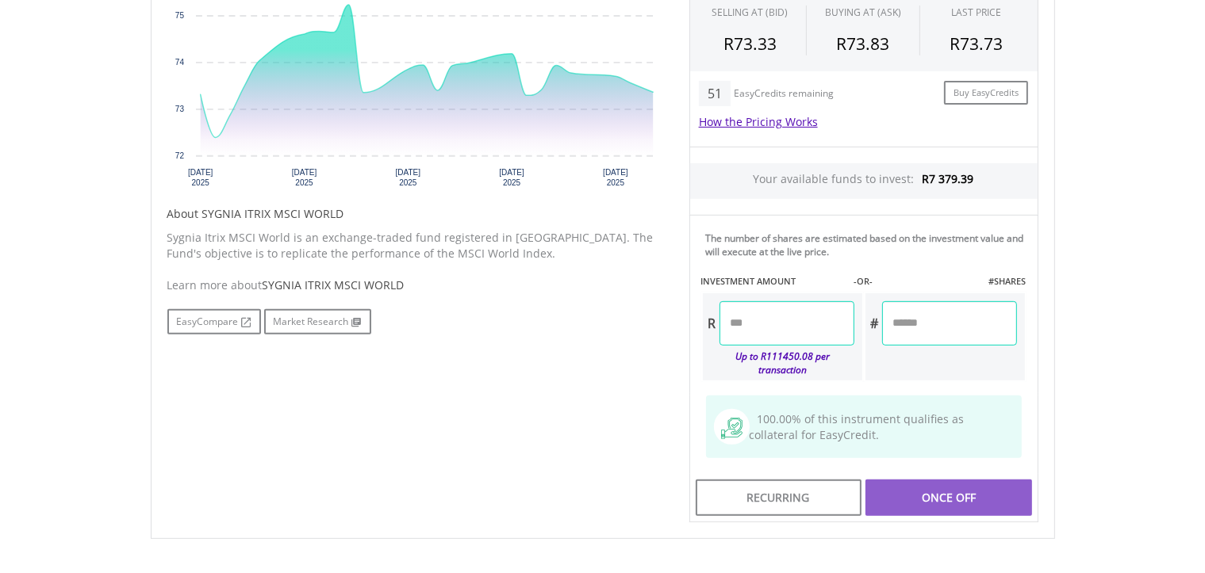
scroll to position [602, 0]
click at [799, 319] on input "number" at bounding box center [786, 323] width 135 height 44
type input "*****"
type input "******"
click at [1082, 349] on body "My Investments Invest Now New Listings Sell My Recurring Investments Pending Or…" at bounding box center [602, 114] width 1205 height 1432
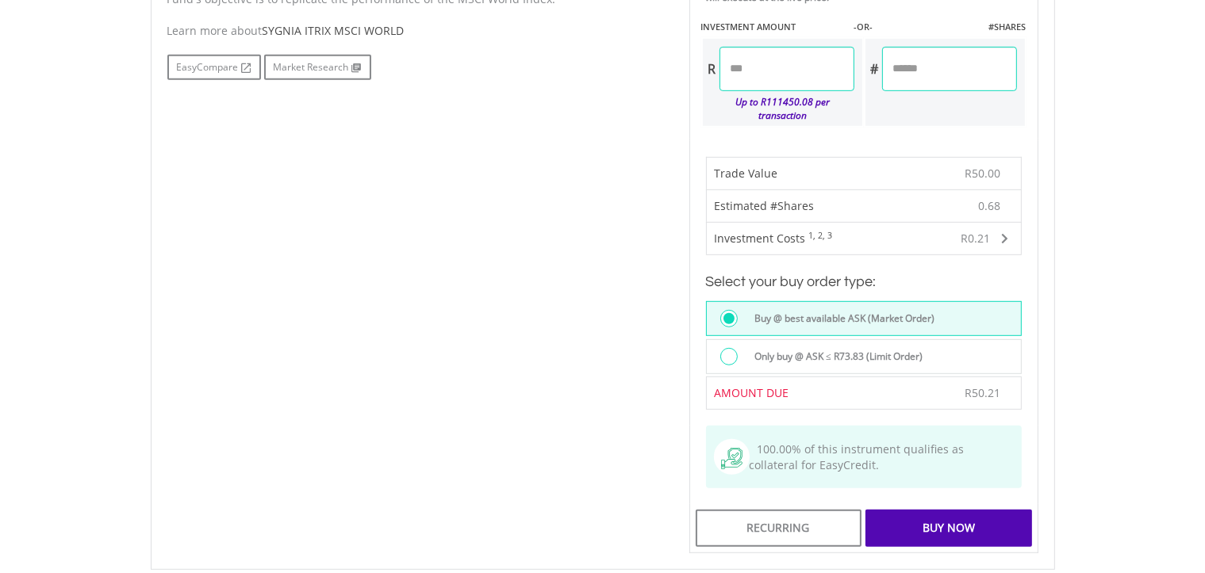
scroll to position [860, 0]
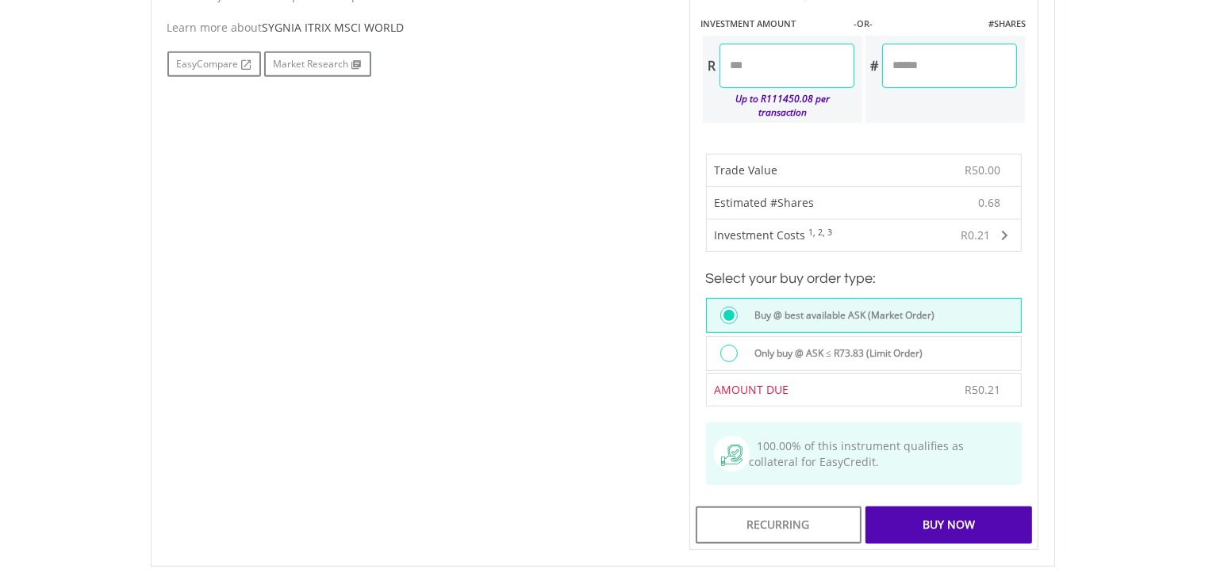
click at [733, 345] on div at bounding box center [732, 355] width 25 height 21
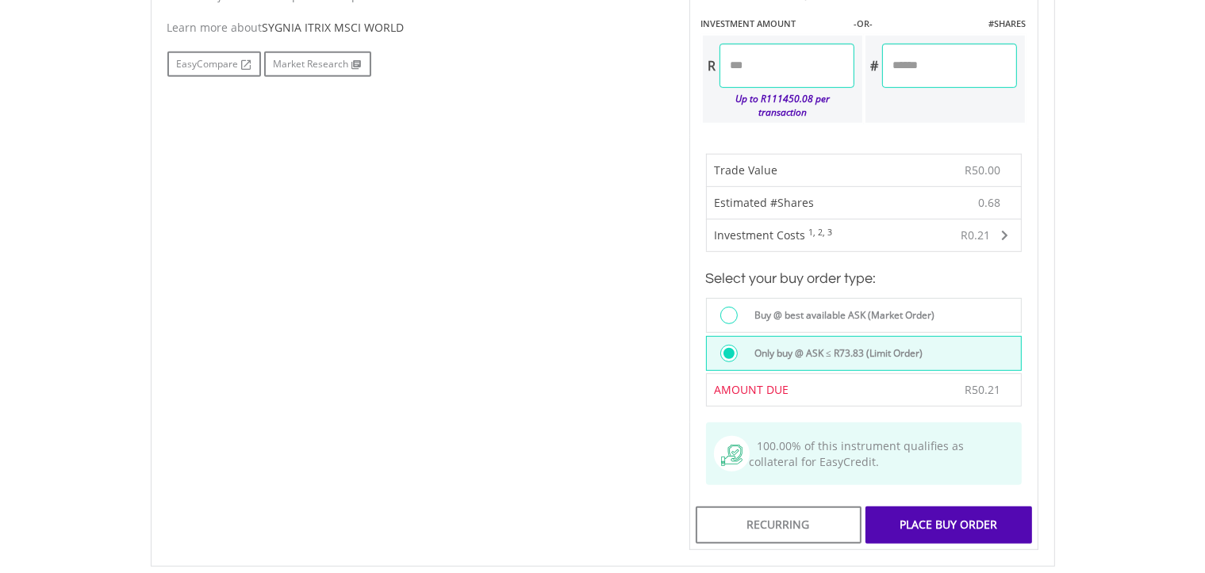
click at [996, 507] on div "Place Buy Order" at bounding box center [948, 525] width 166 height 36
